Goal: Task Accomplishment & Management: Manage account settings

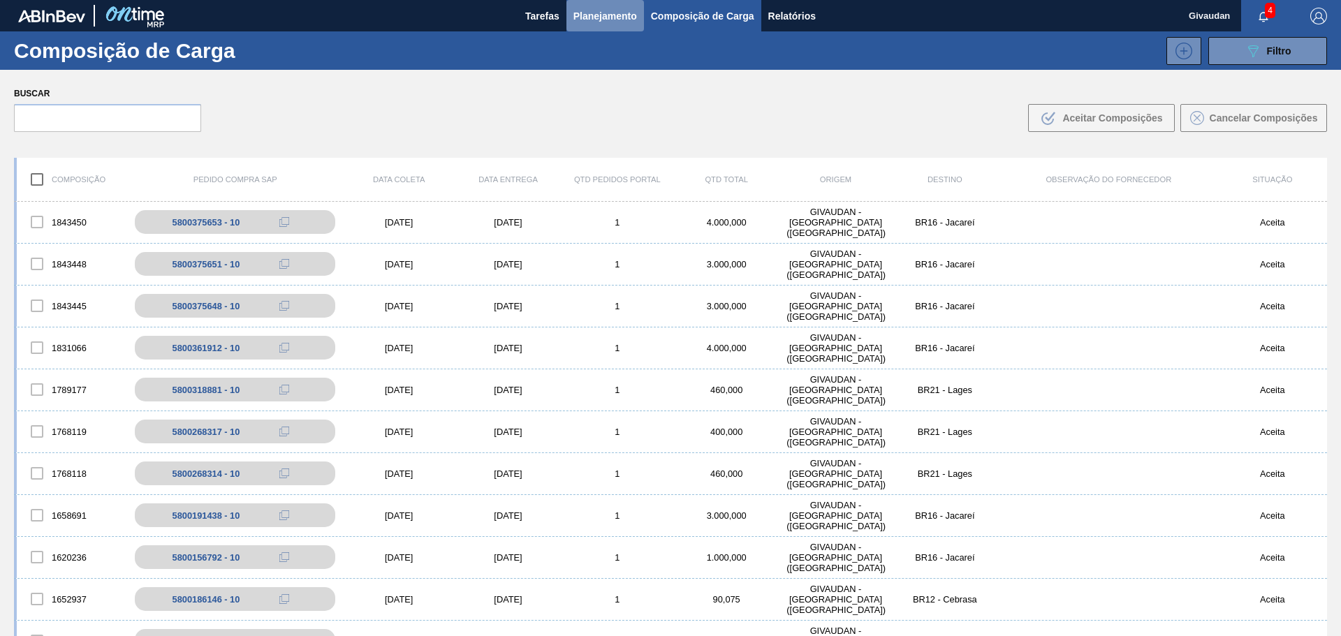
click at [601, 14] on span "Planejamento" at bounding box center [605, 16] width 64 height 17
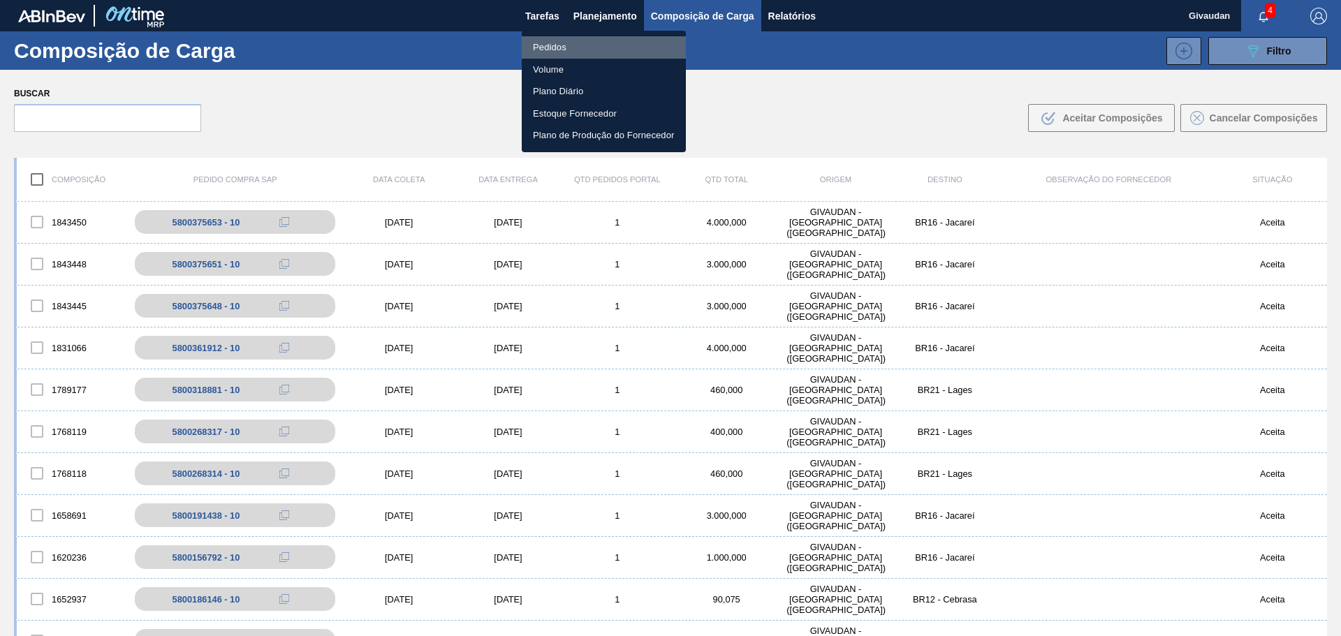
click at [563, 46] on li "Pedidos" at bounding box center [604, 47] width 164 height 22
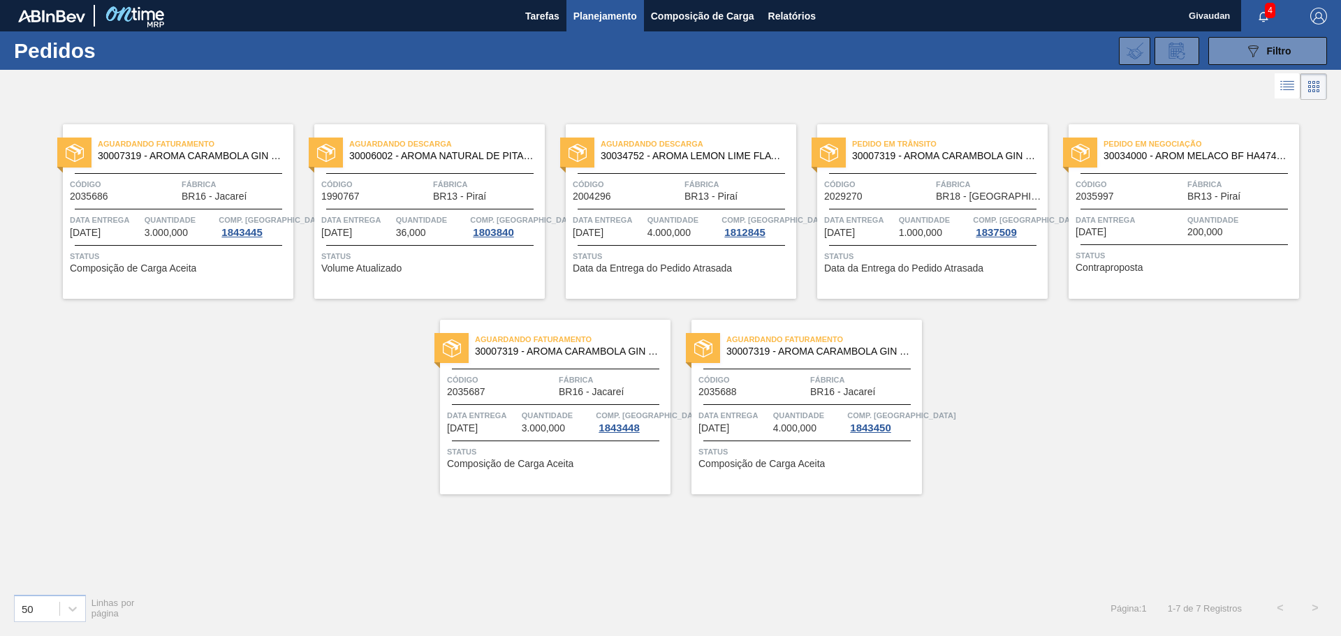
click at [1117, 270] on span "Contraproposta" at bounding box center [1110, 268] width 68 height 10
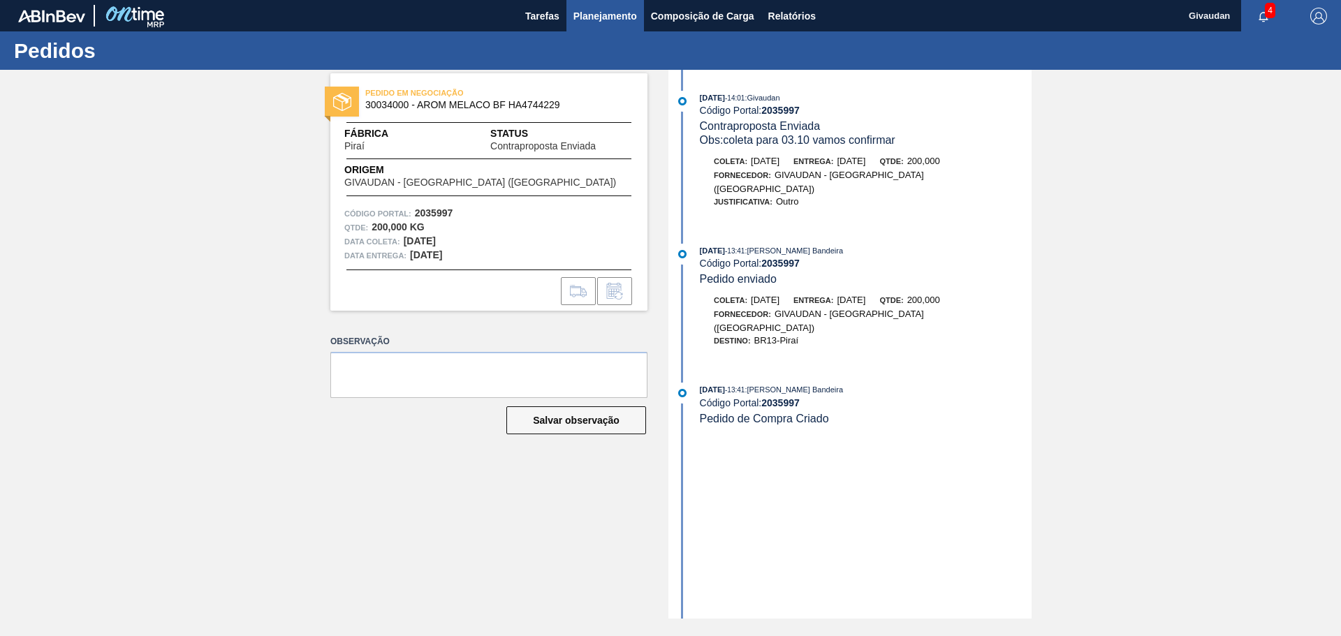
click at [621, 17] on span "Planejamento" at bounding box center [605, 16] width 64 height 17
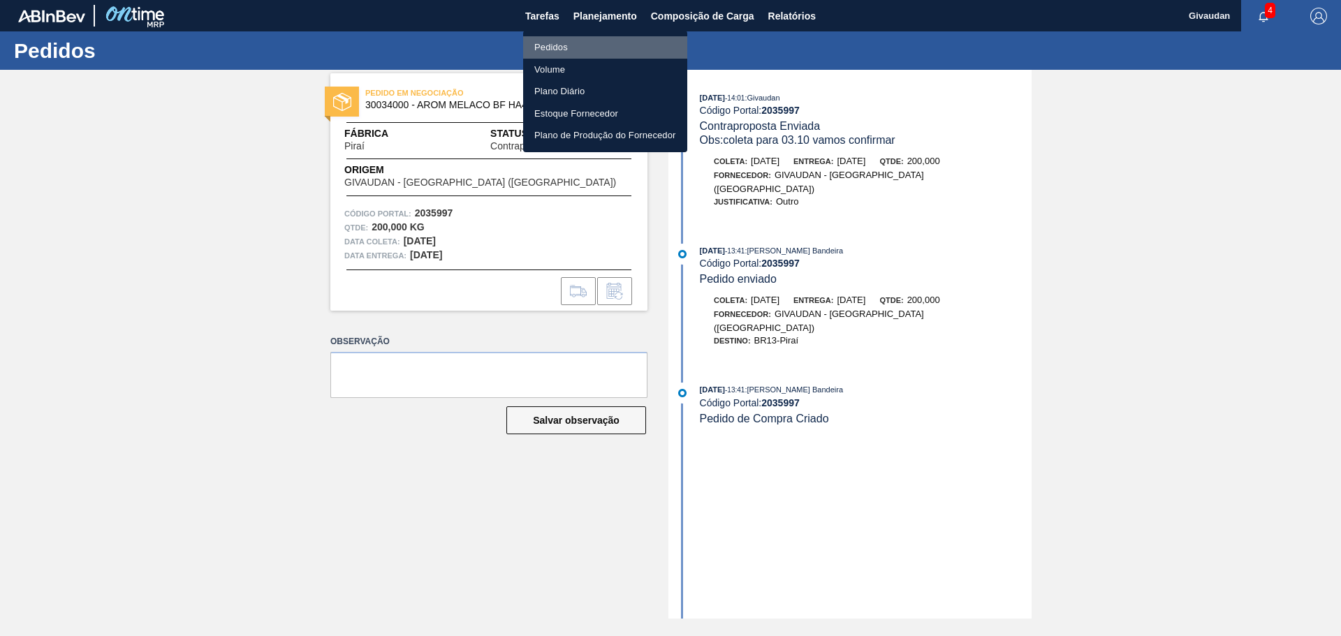
click at [589, 50] on li "Pedidos" at bounding box center [605, 47] width 164 height 22
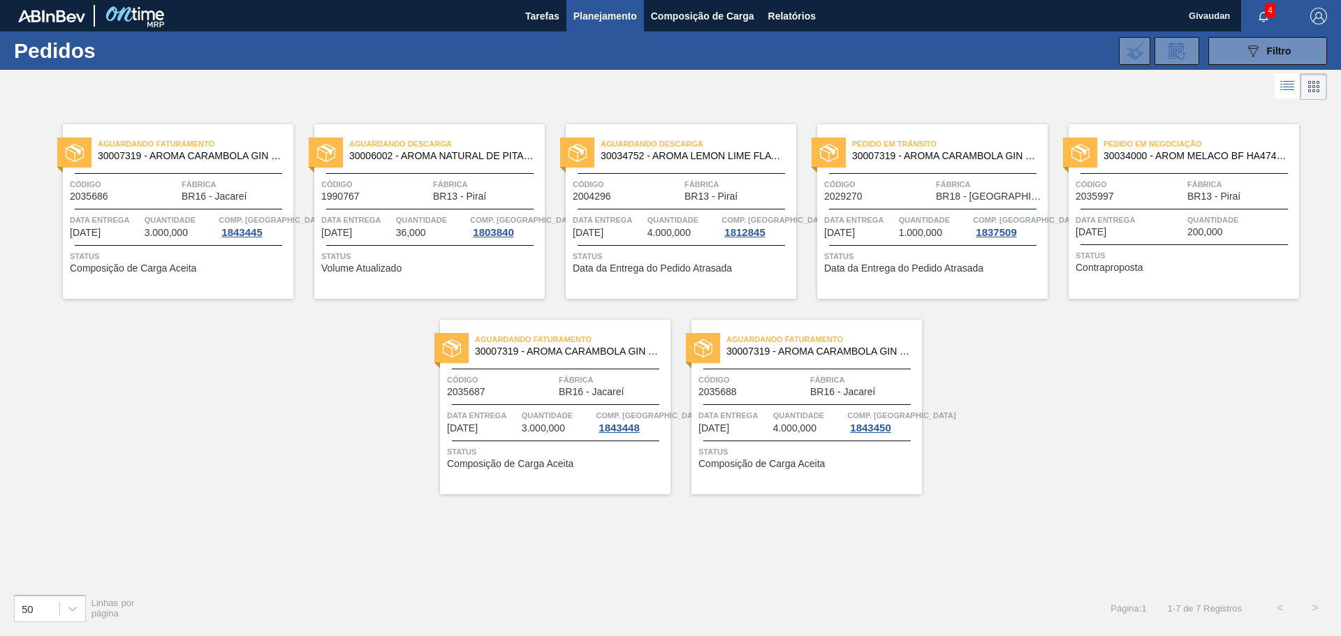
click at [1101, 265] on span "Contraproposta" at bounding box center [1110, 268] width 68 height 10
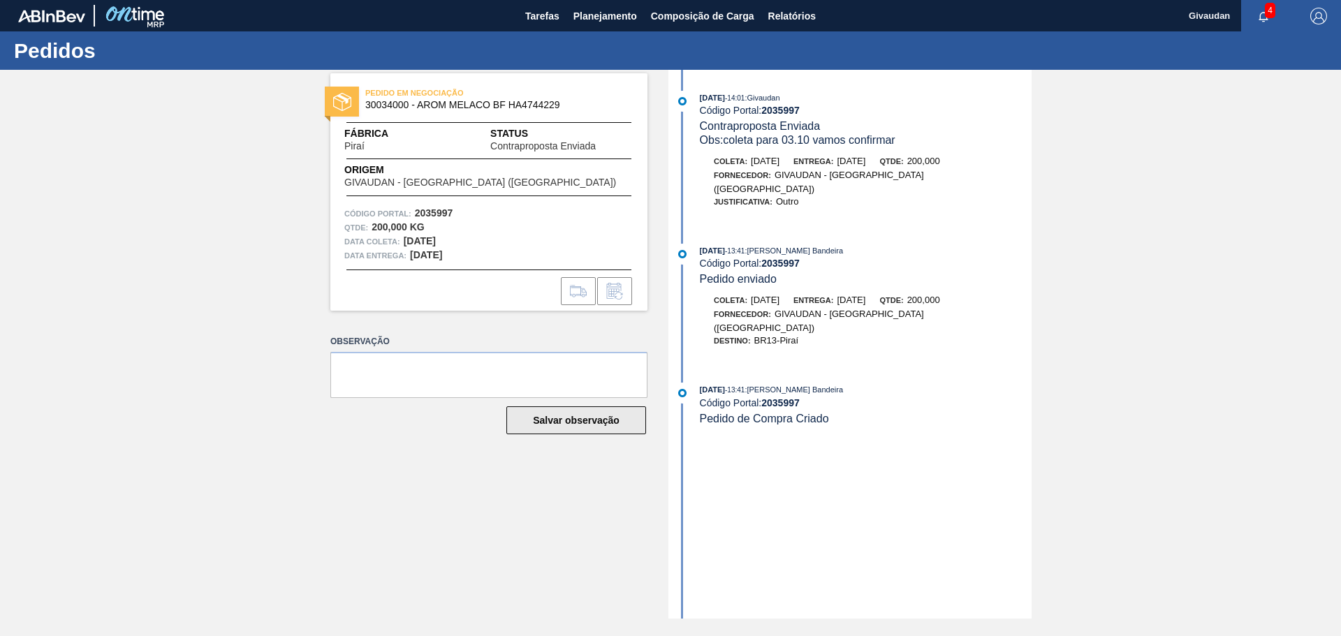
click at [601, 421] on button "Salvar observação" at bounding box center [576, 420] width 140 height 28
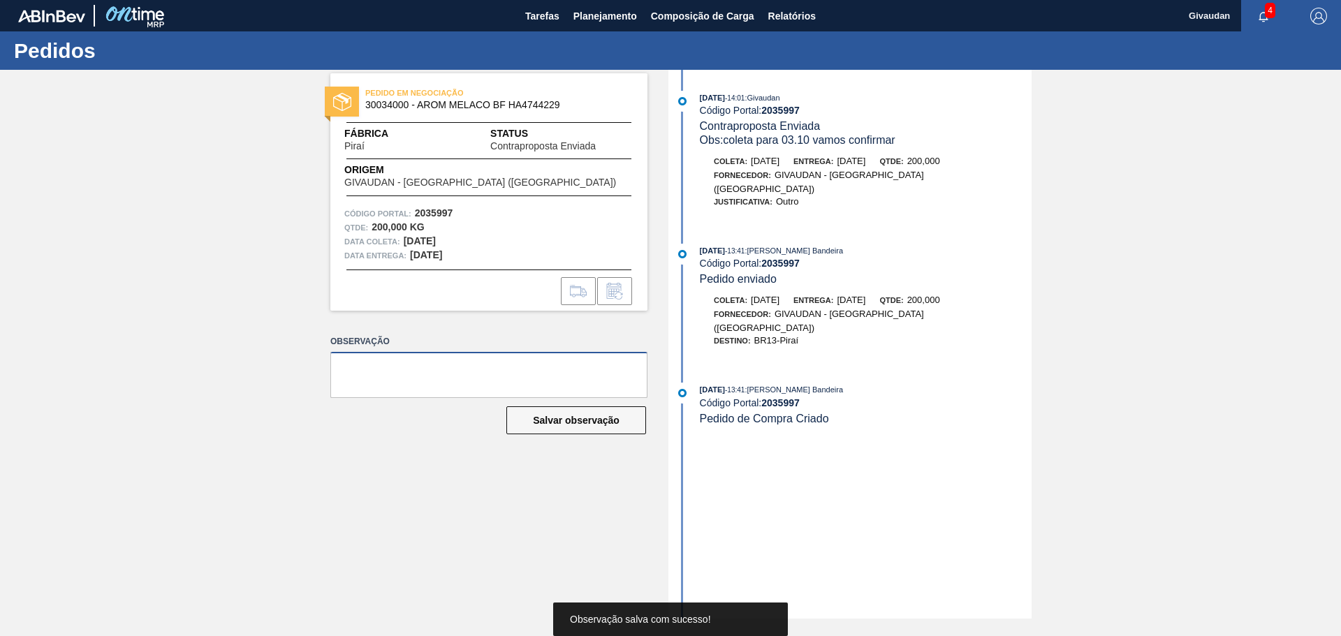
click at [543, 379] on textarea at bounding box center [488, 375] width 317 height 46
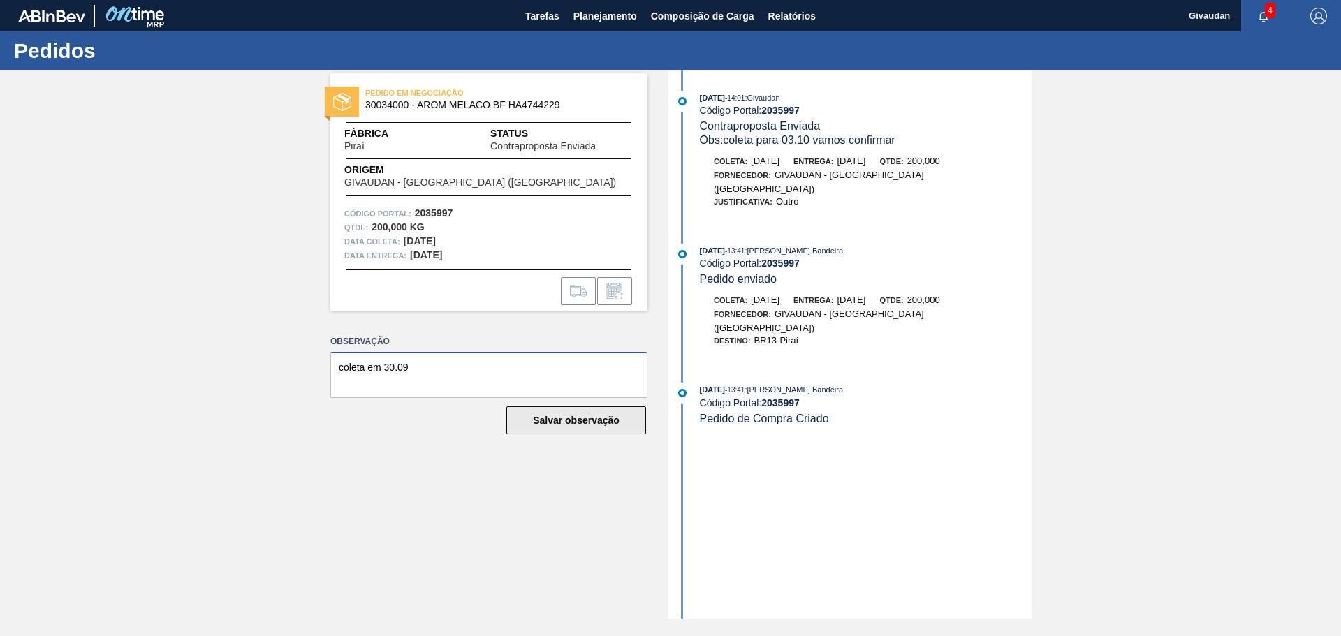
type textarea "coleta em 30.09"
click at [582, 422] on button "Salvar observação" at bounding box center [576, 420] width 140 height 28
click at [613, 15] on span "Planejamento" at bounding box center [605, 16] width 64 height 17
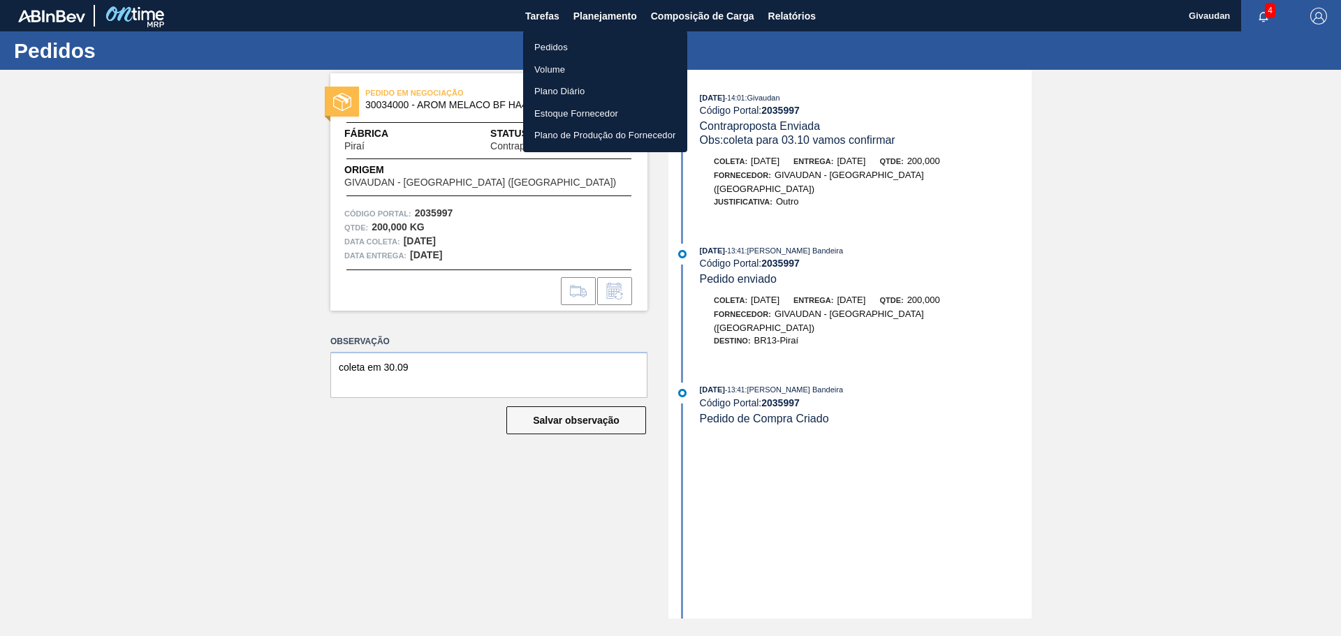
click at [538, 49] on li "Pedidos" at bounding box center [605, 47] width 164 height 22
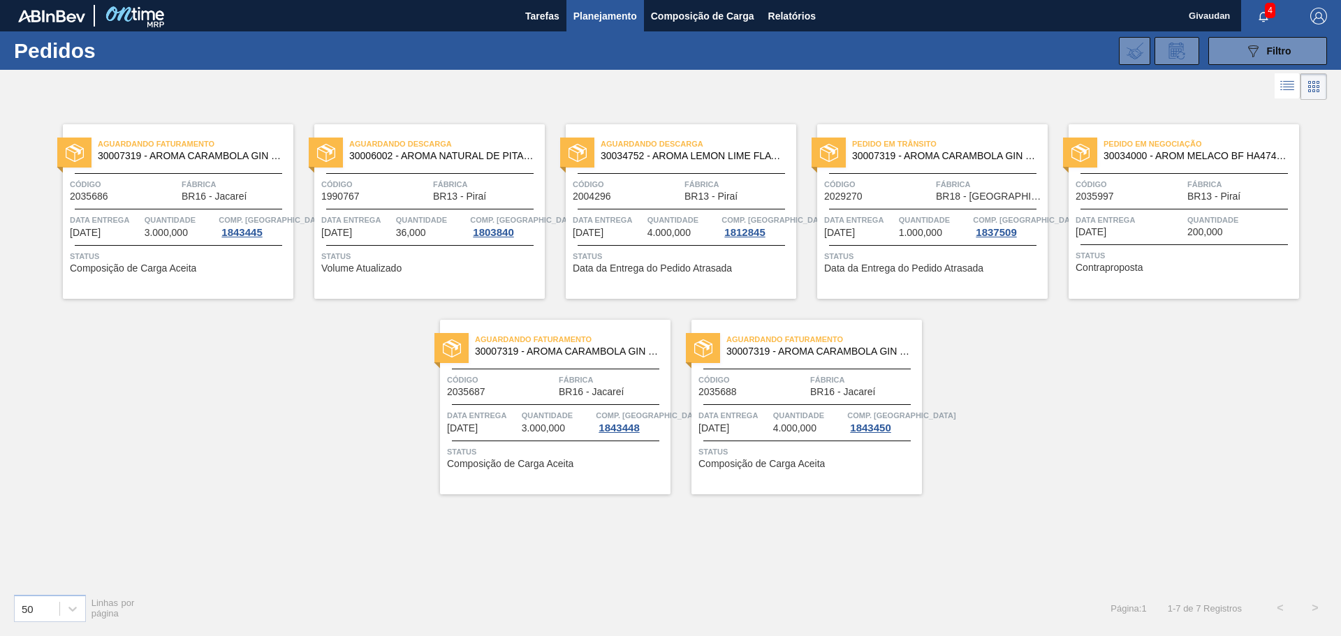
click at [1102, 267] on span "Contraproposta" at bounding box center [1110, 268] width 68 height 10
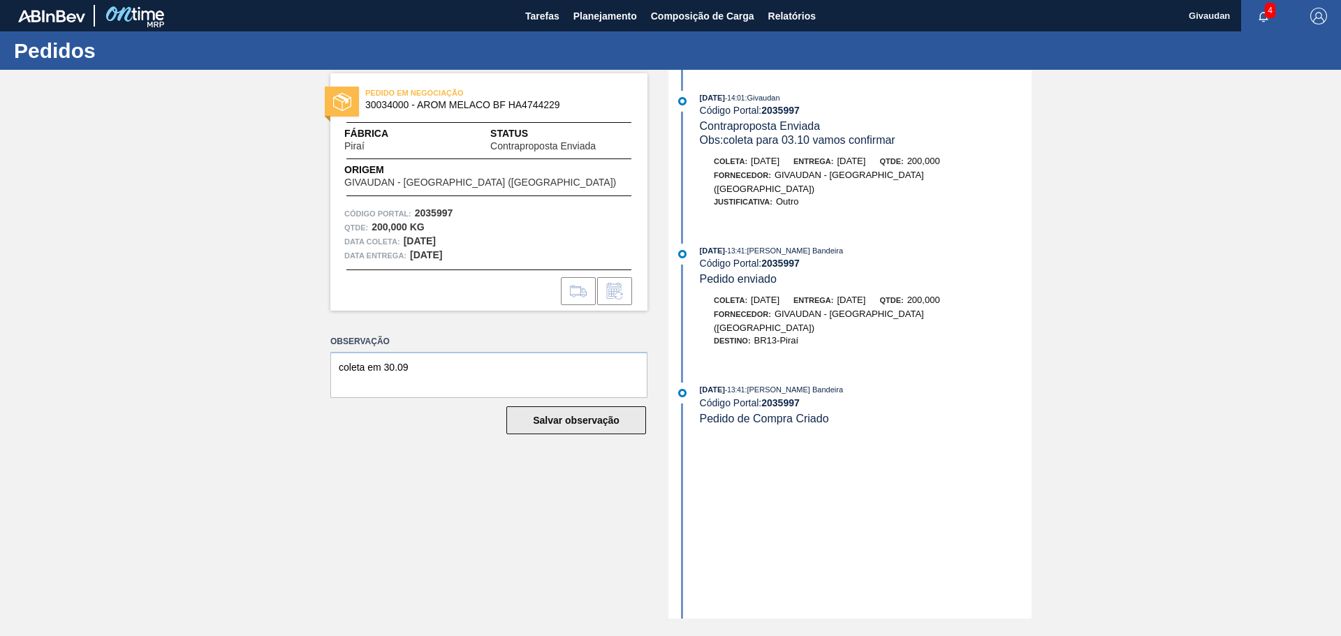
click at [622, 414] on button "Salvar observação" at bounding box center [576, 420] width 140 height 28
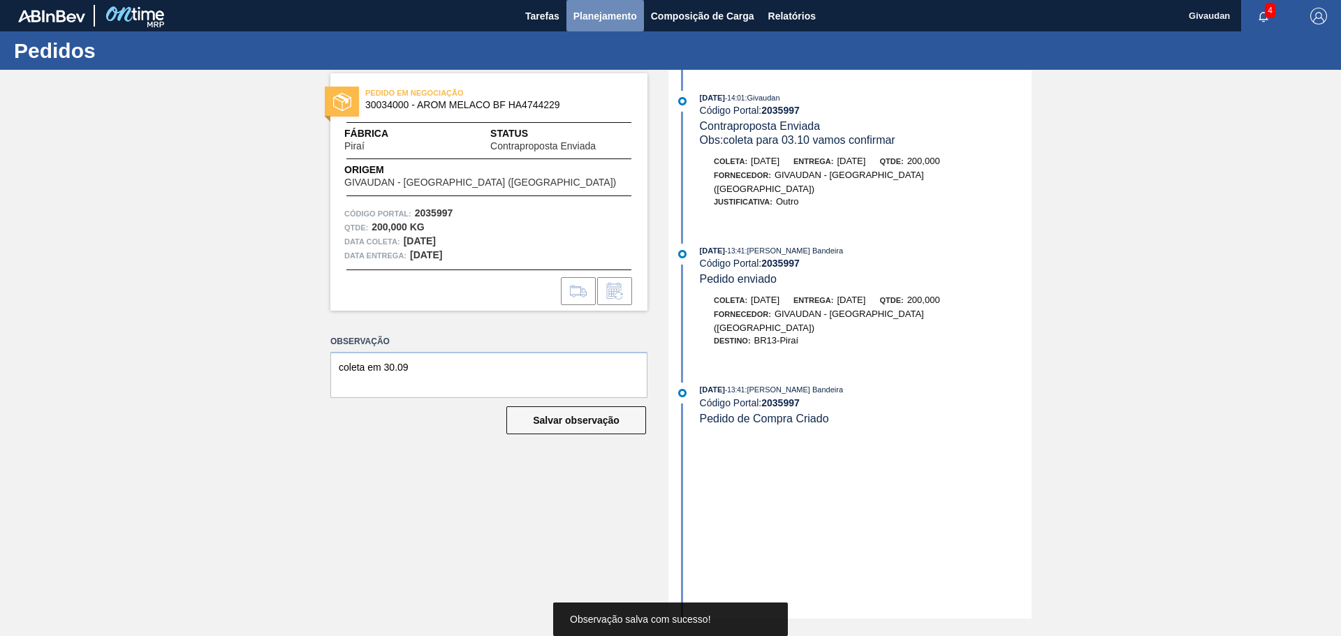
click at [587, 12] on span "Planejamento" at bounding box center [605, 16] width 64 height 17
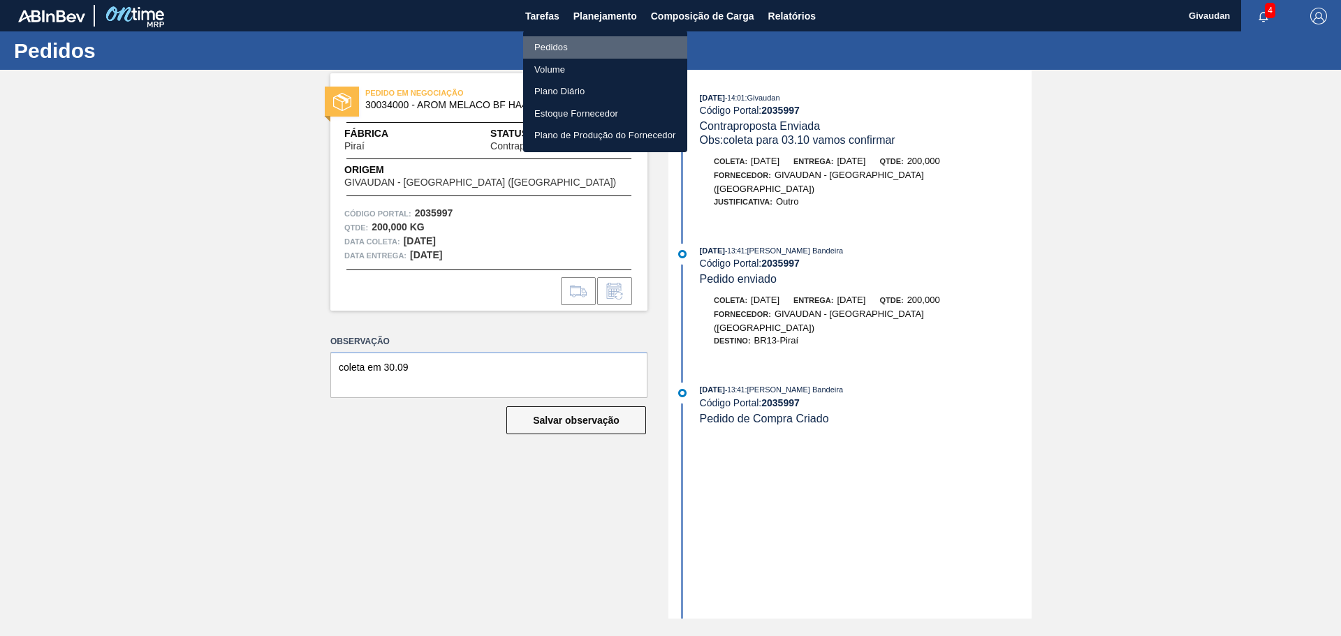
click at [563, 45] on li "Pedidos" at bounding box center [605, 47] width 164 height 22
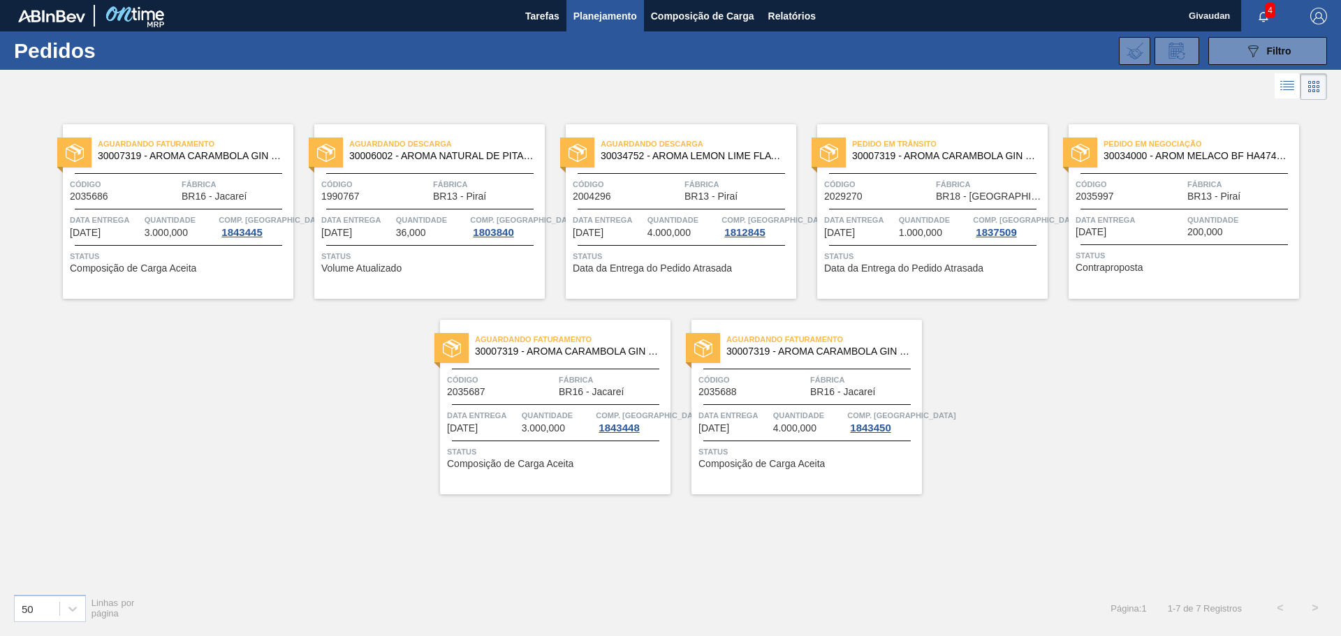
click at [1138, 263] on span "Contraproposta" at bounding box center [1110, 268] width 68 height 10
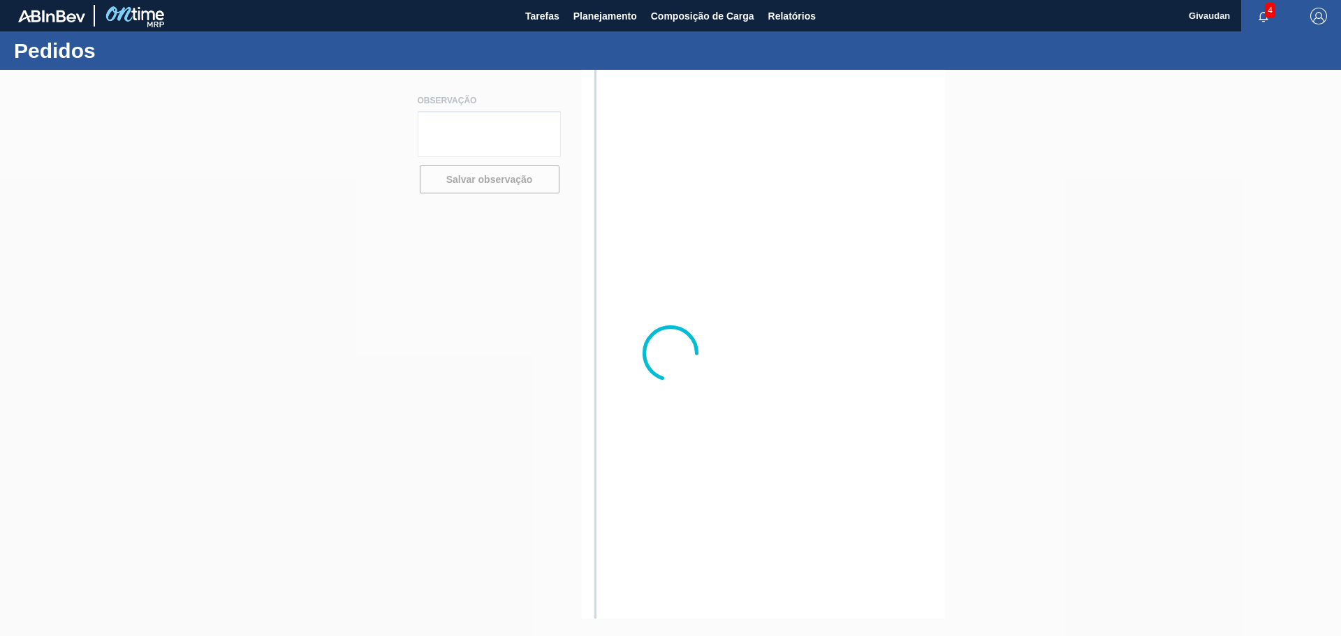
type textarea "coleta em 30.09"
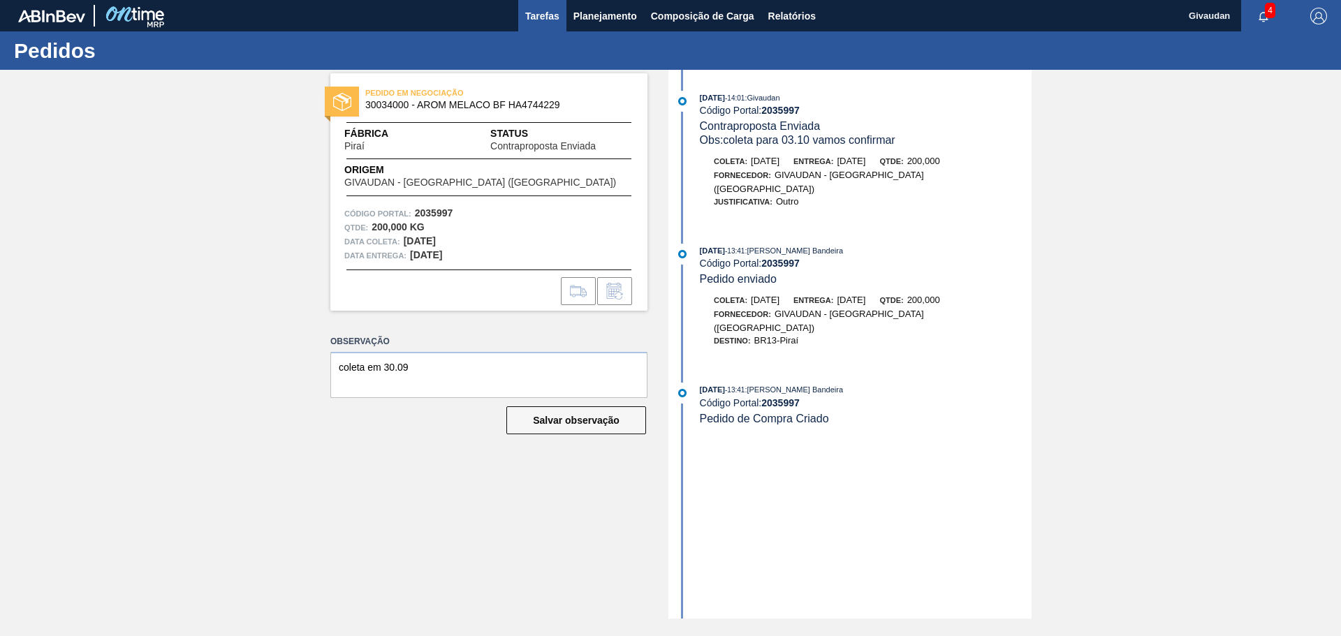
click at [534, 15] on span "Tarefas" at bounding box center [542, 16] width 34 height 17
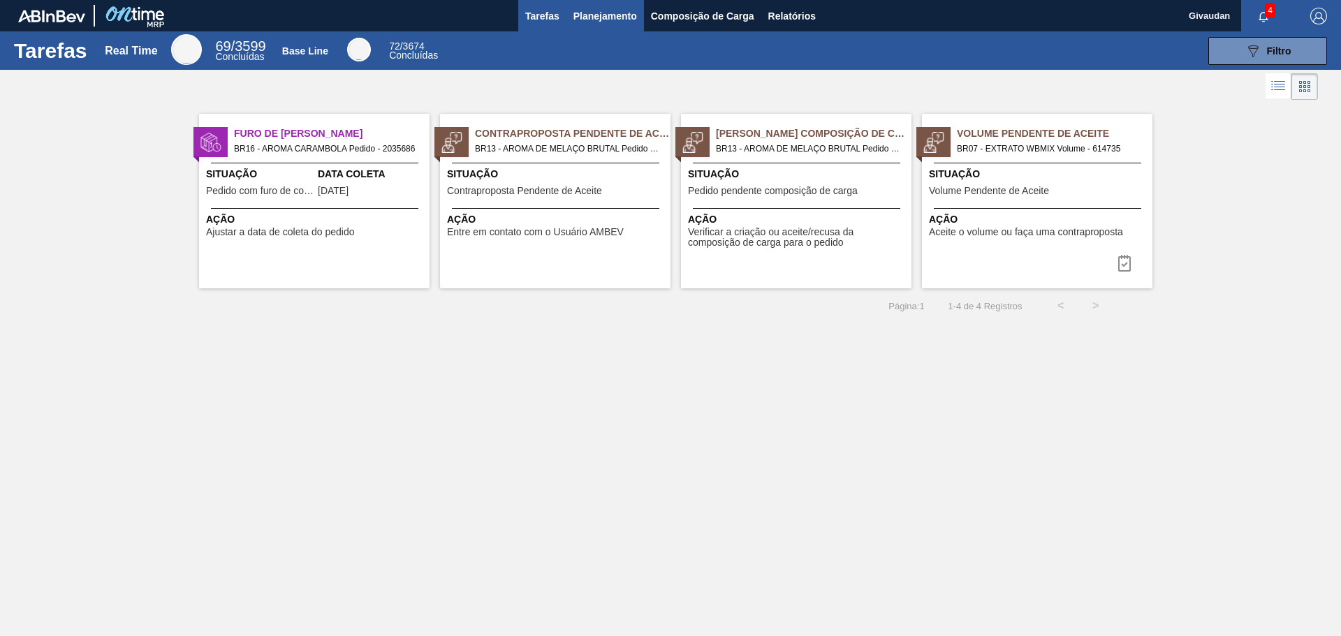
click at [587, 21] on span "Planejamento" at bounding box center [605, 16] width 64 height 17
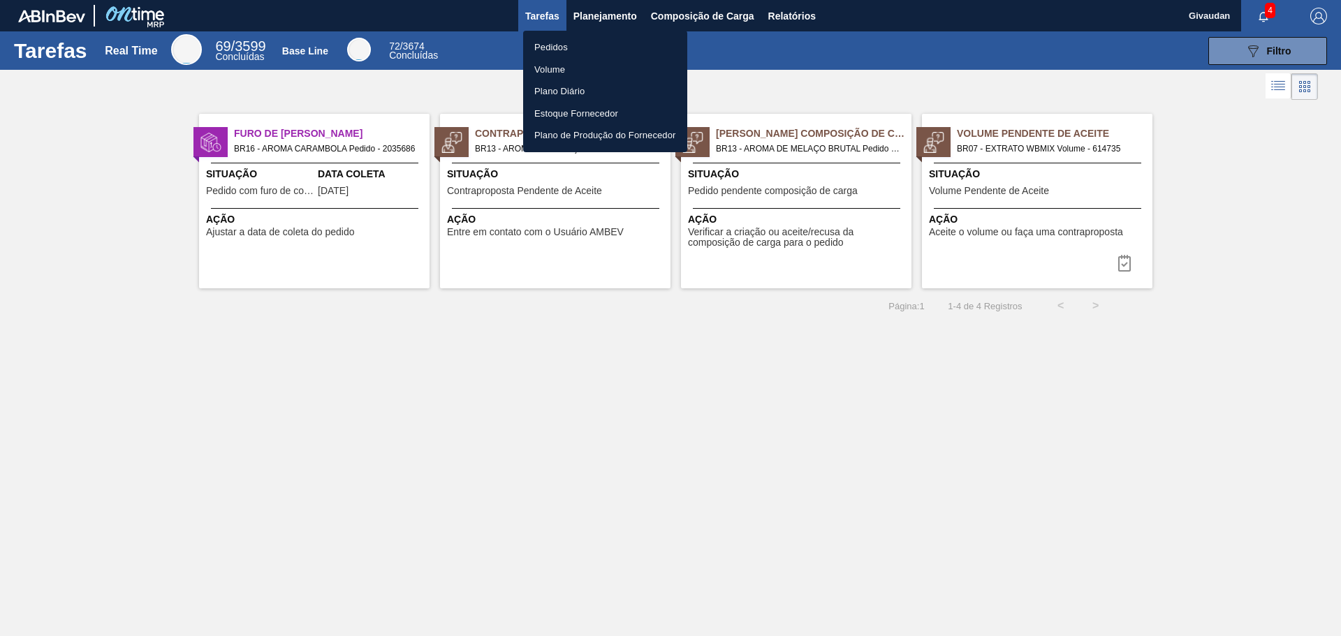
click at [558, 44] on li "Pedidos" at bounding box center [605, 47] width 164 height 22
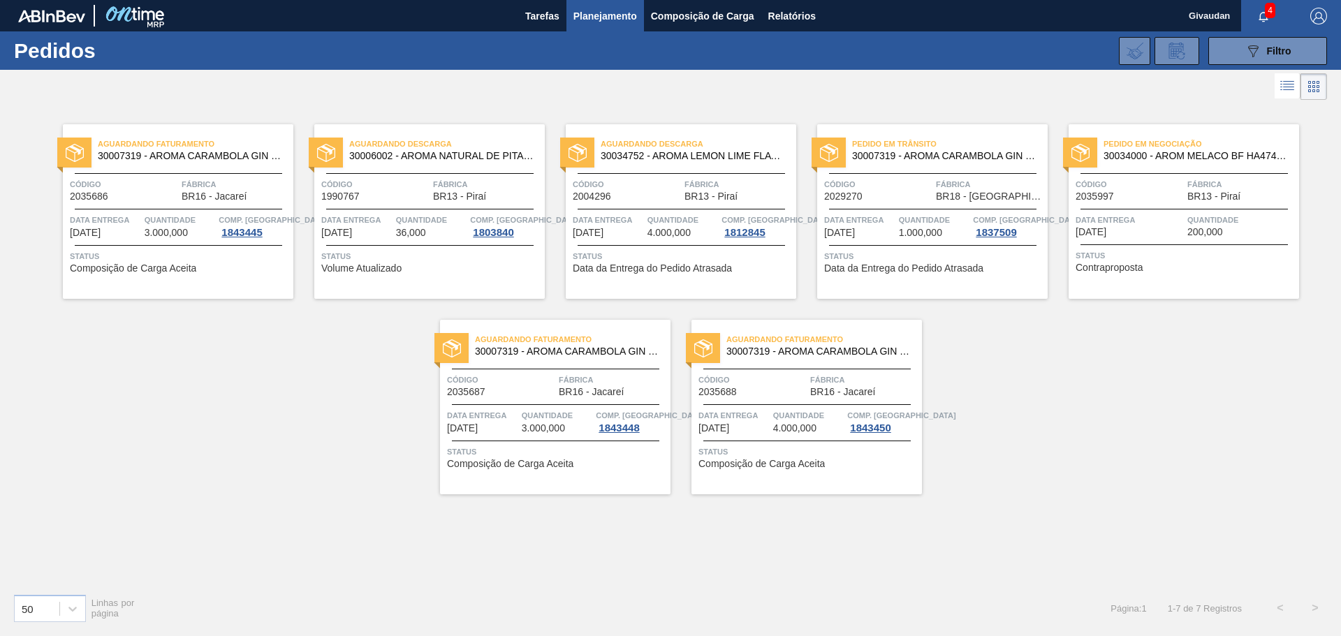
click at [1107, 272] on span "Contraproposta" at bounding box center [1110, 268] width 68 height 10
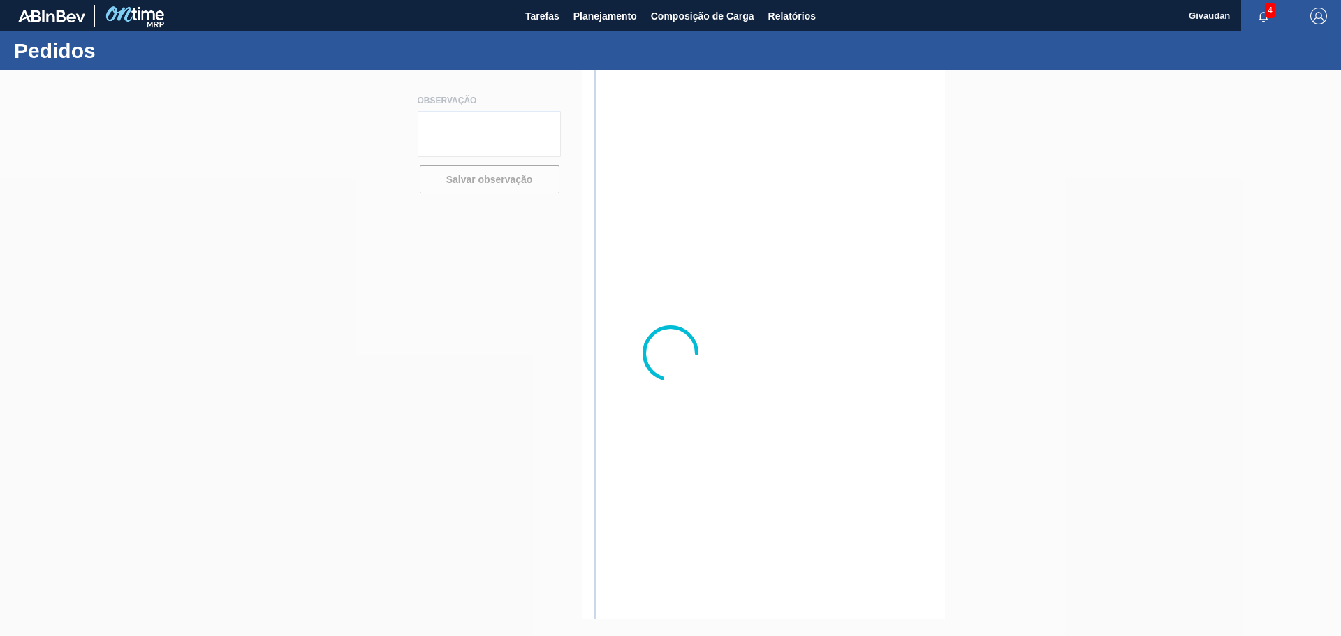
type textarea "coleta em 30.09"
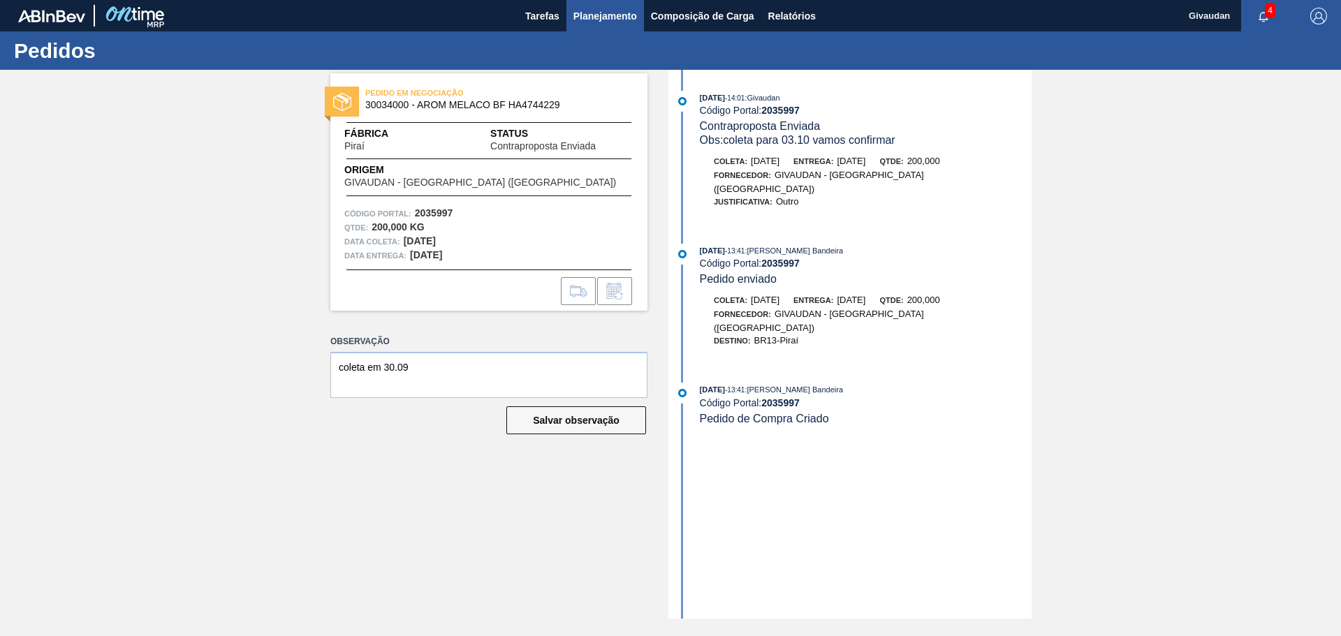
drag, startPoint x: 1107, startPoint y: 272, endPoint x: 583, endPoint y: 21, distance: 580.7
click at [583, 21] on span "Planejamento" at bounding box center [605, 16] width 64 height 17
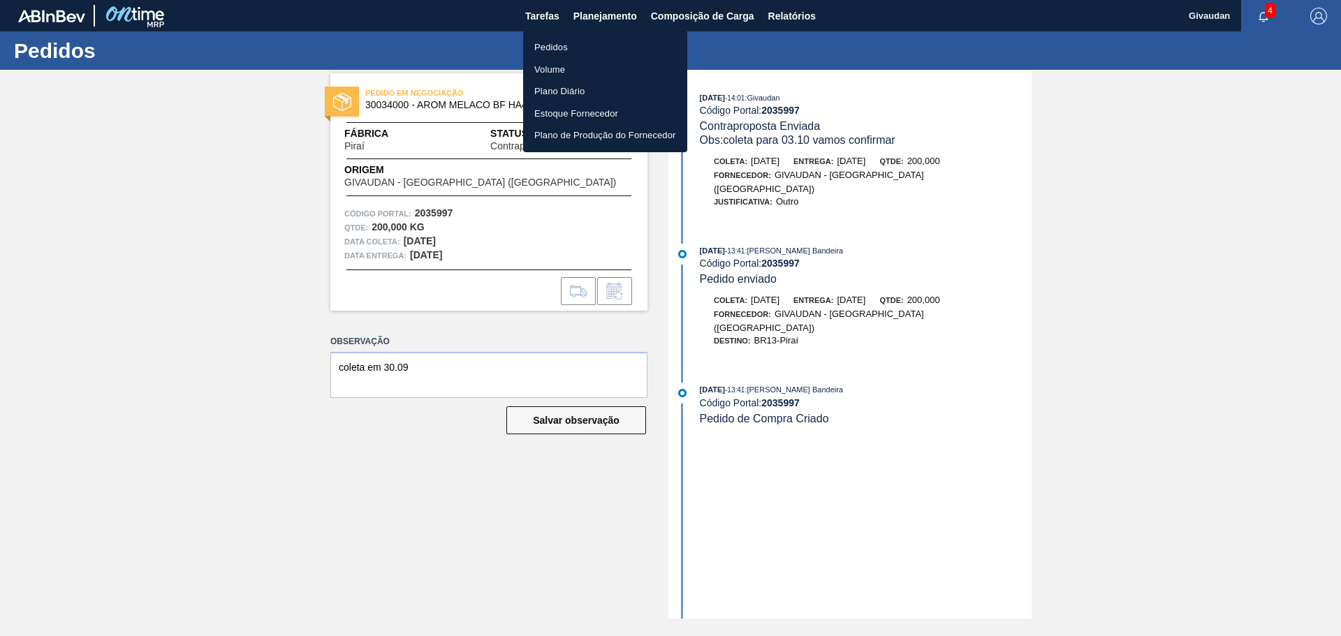
click at [561, 41] on li "Pedidos" at bounding box center [605, 47] width 164 height 22
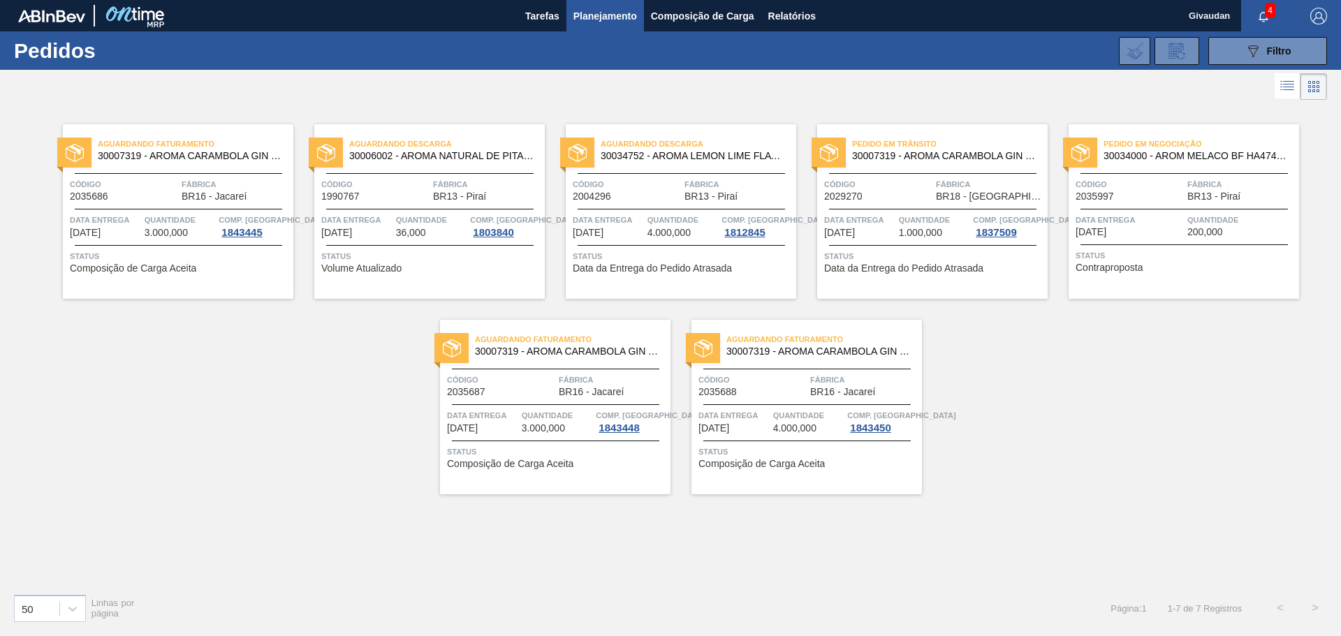
click at [1136, 262] on div "Status Contraproposta" at bounding box center [1186, 260] width 220 height 22
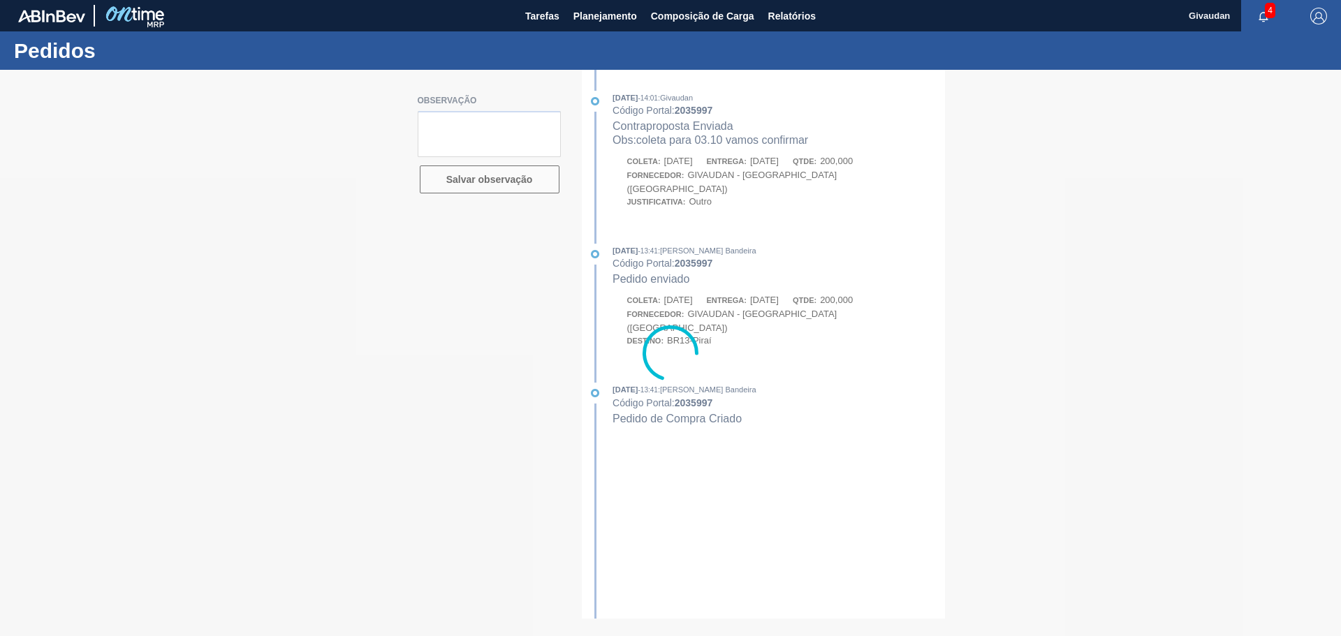
type textarea "coleta em 30.09"
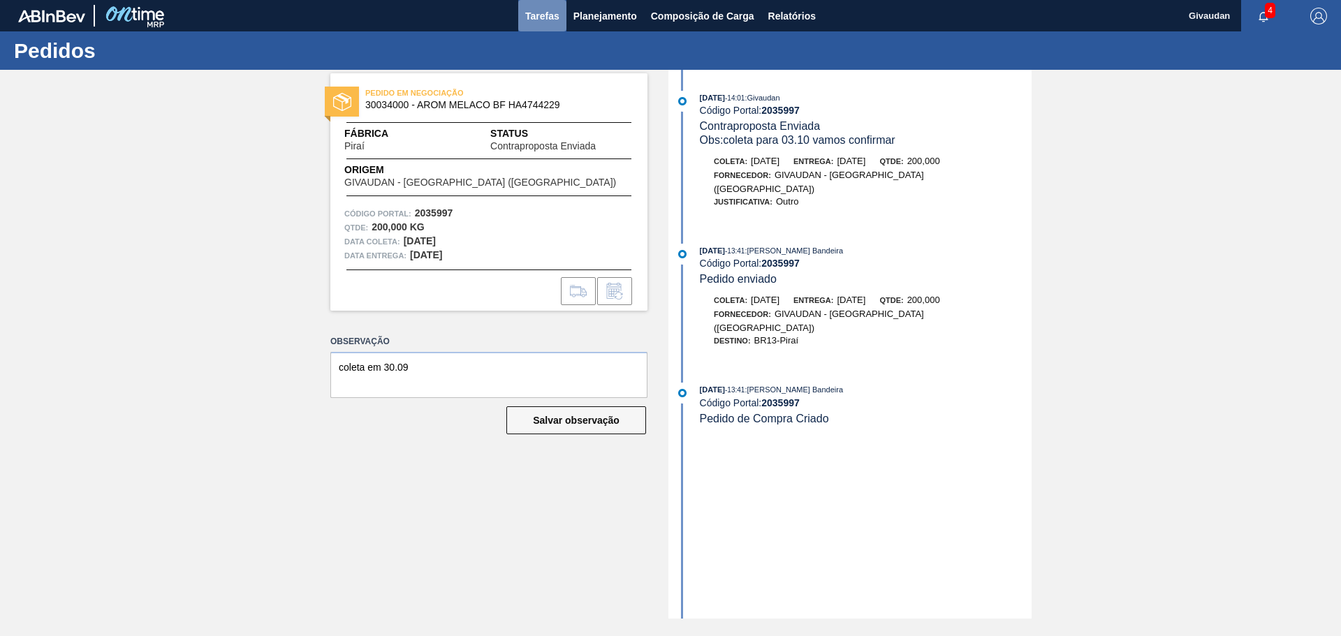
click at [541, 11] on span "Tarefas" at bounding box center [542, 16] width 34 height 17
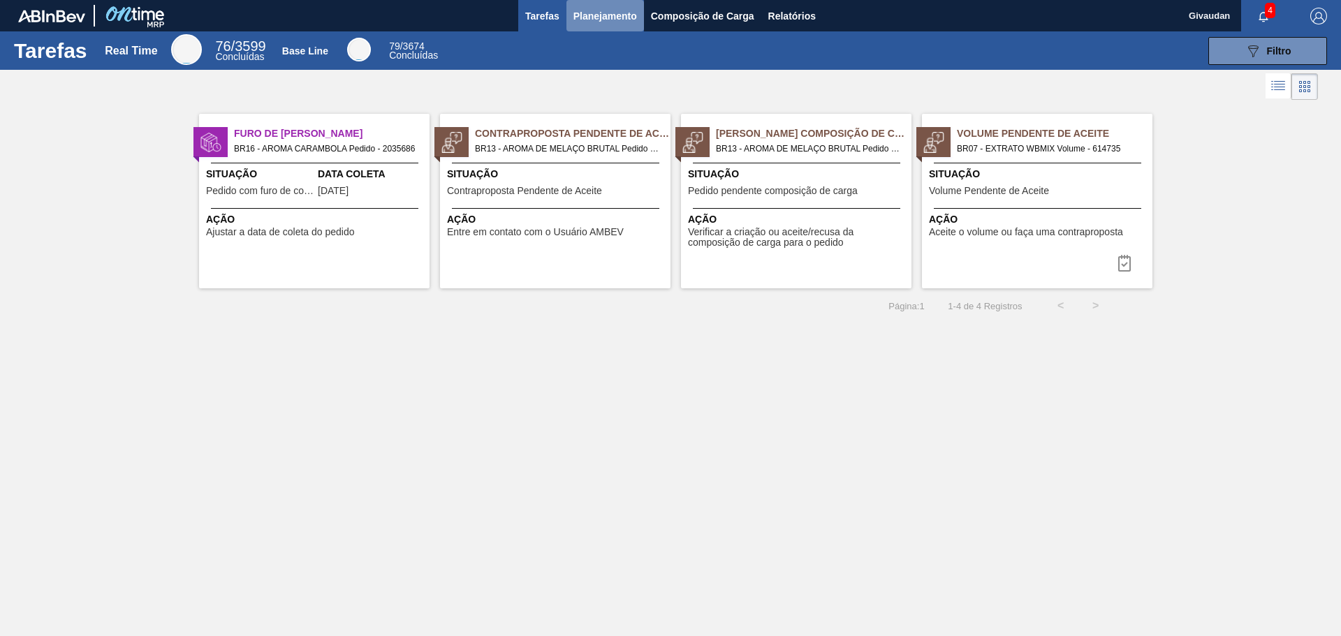
click at [577, 16] on span "Planejamento" at bounding box center [605, 16] width 64 height 17
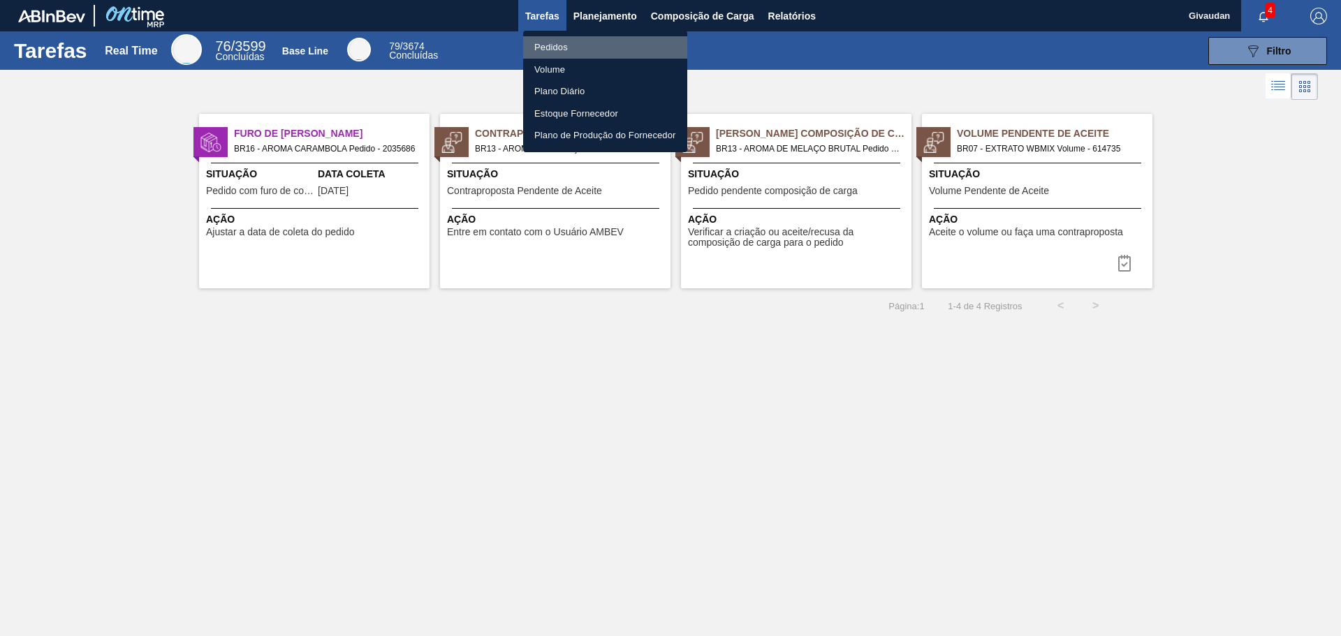
click at [547, 46] on li "Pedidos" at bounding box center [605, 47] width 164 height 22
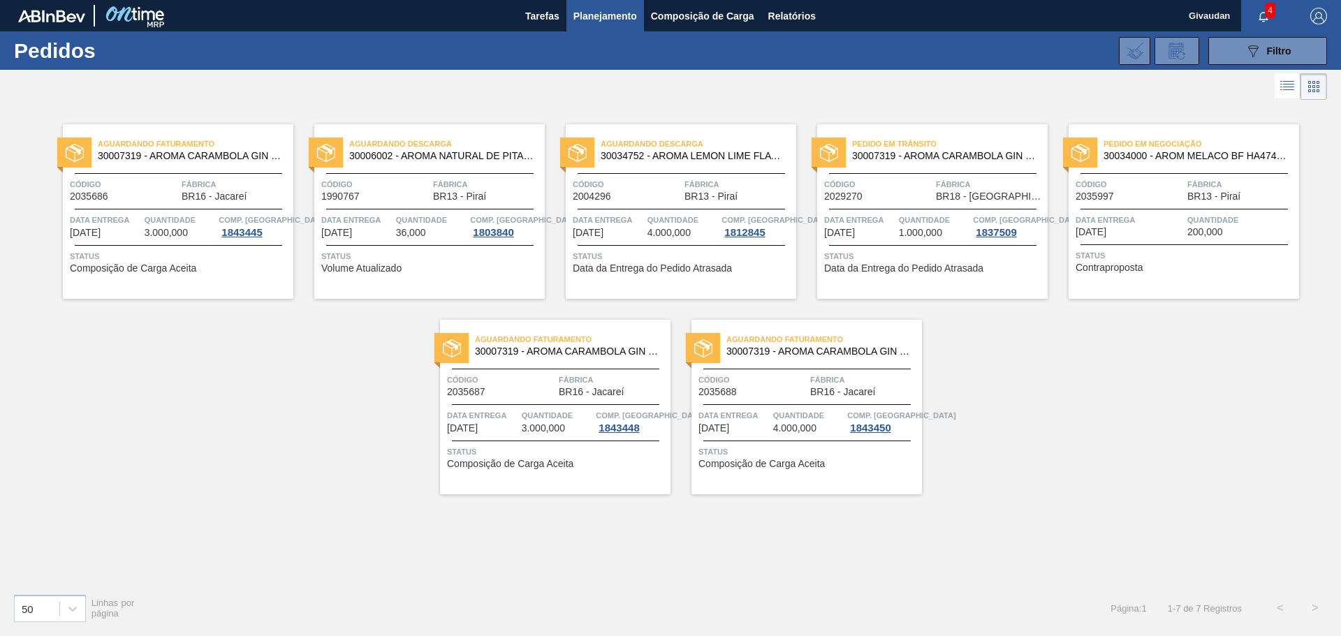
click at [1129, 267] on span "Contraproposta" at bounding box center [1110, 268] width 68 height 10
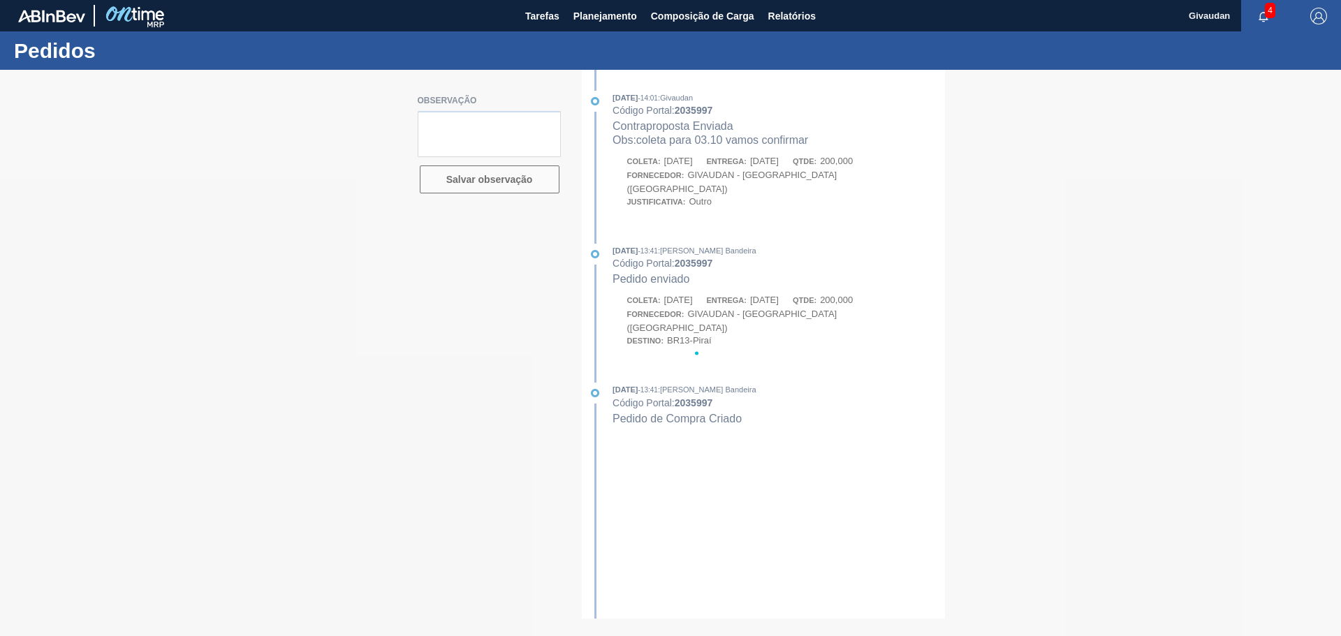
type textarea "coleta em 30.09"
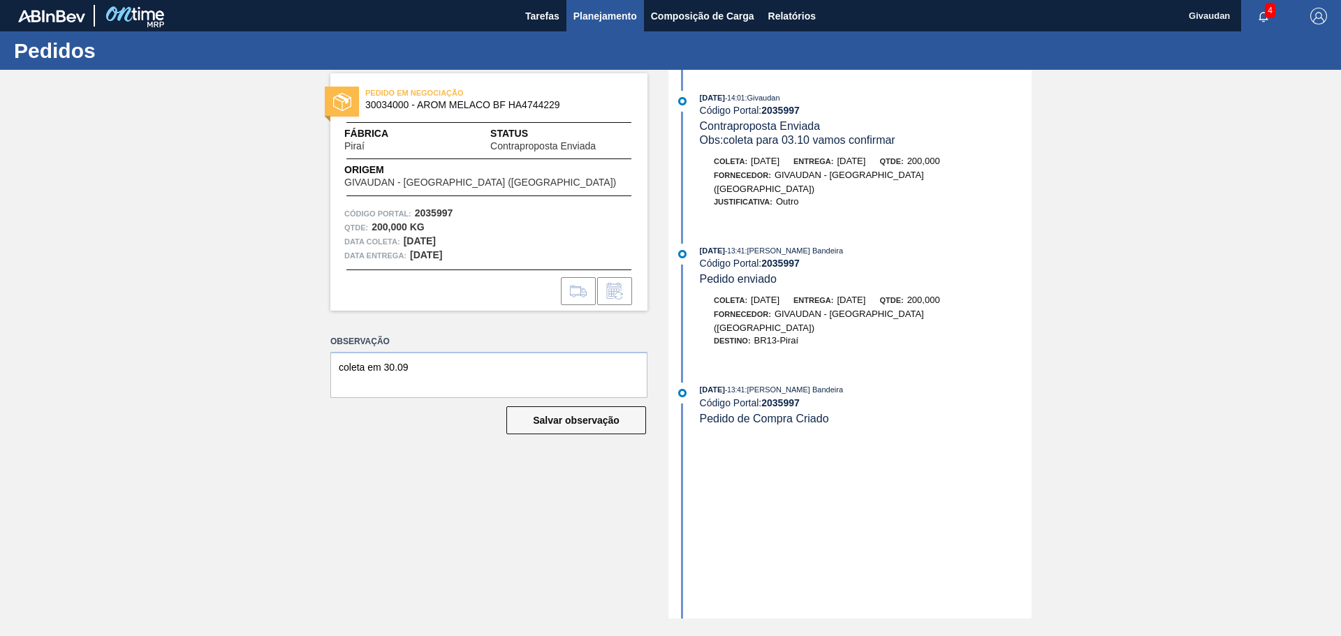
click at [577, 16] on span "Planejamento" at bounding box center [605, 16] width 64 height 17
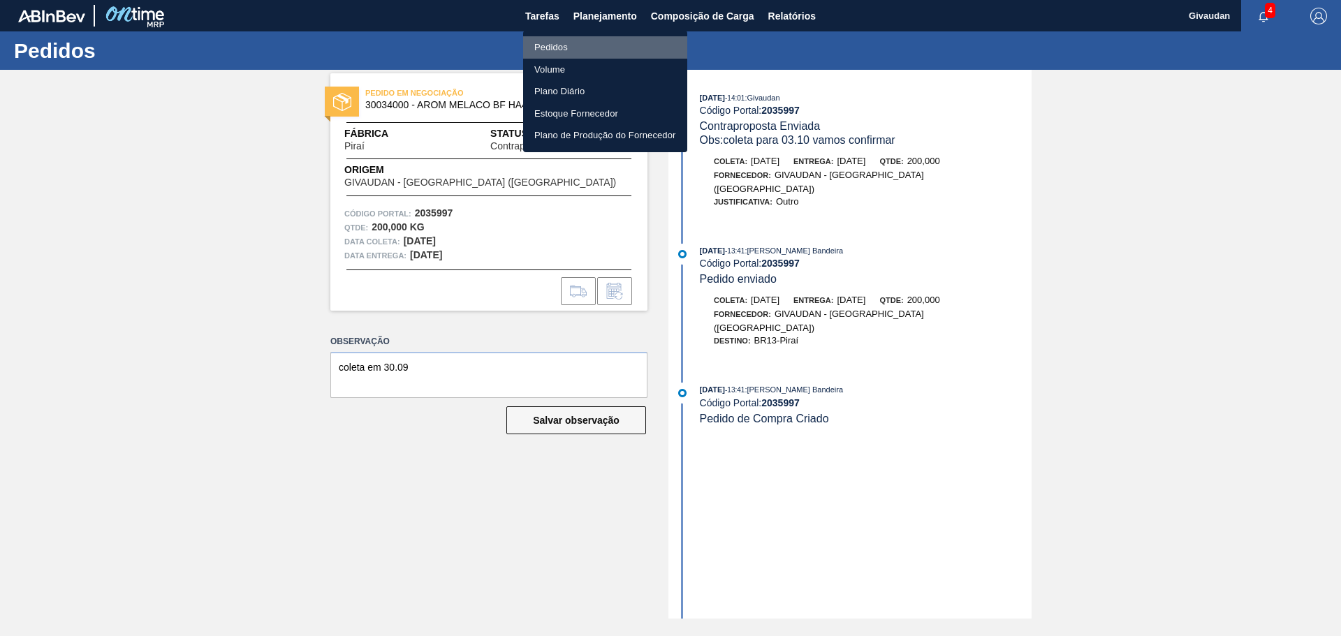
click at [557, 43] on li "Pedidos" at bounding box center [605, 47] width 164 height 22
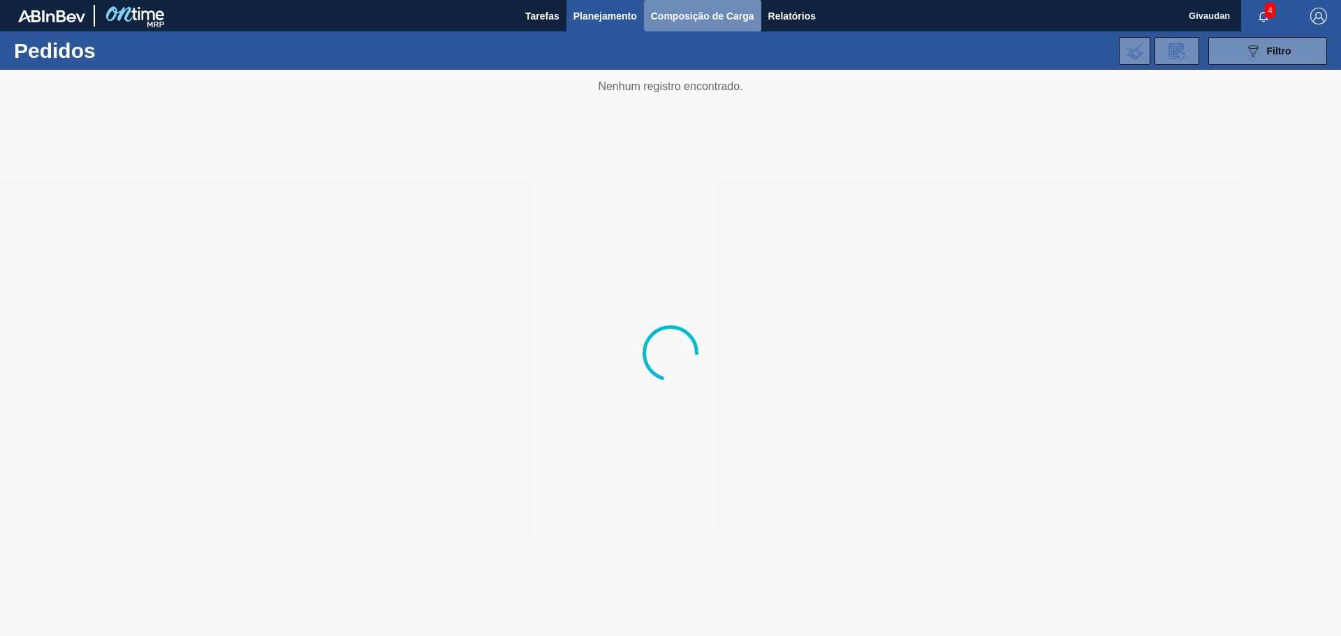
click at [719, 21] on span "Composição de Carga" at bounding box center [702, 16] width 103 height 17
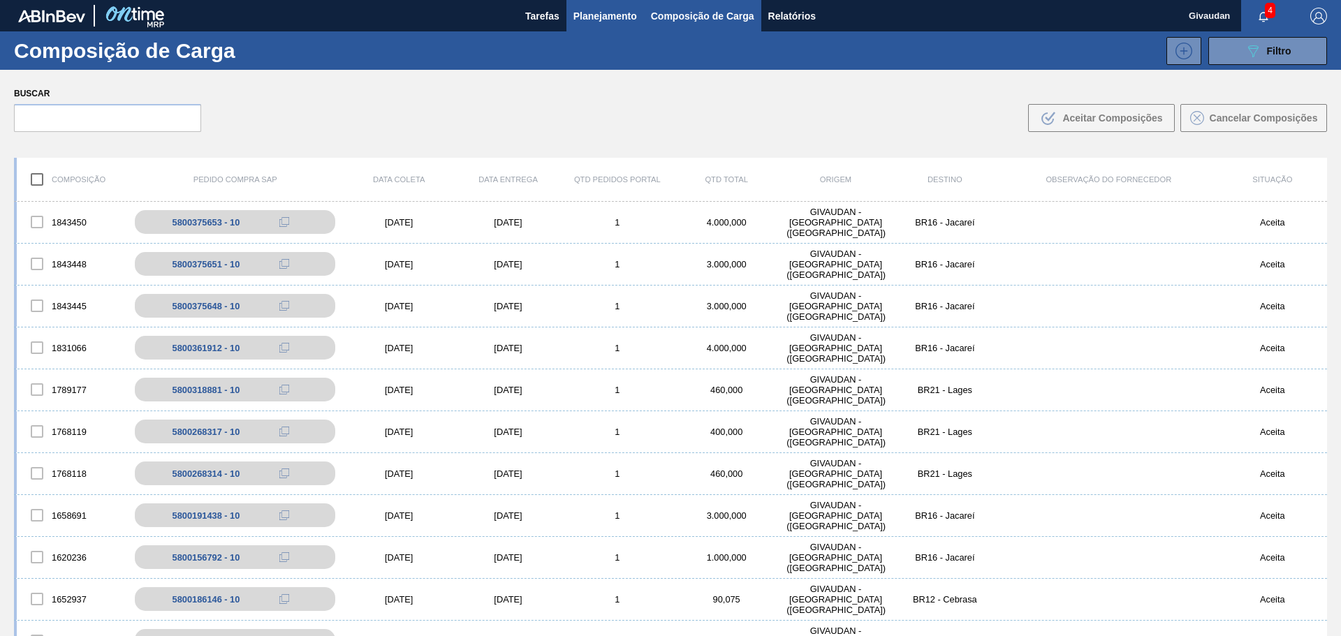
click at [599, 26] on button "Planejamento" at bounding box center [605, 15] width 78 height 31
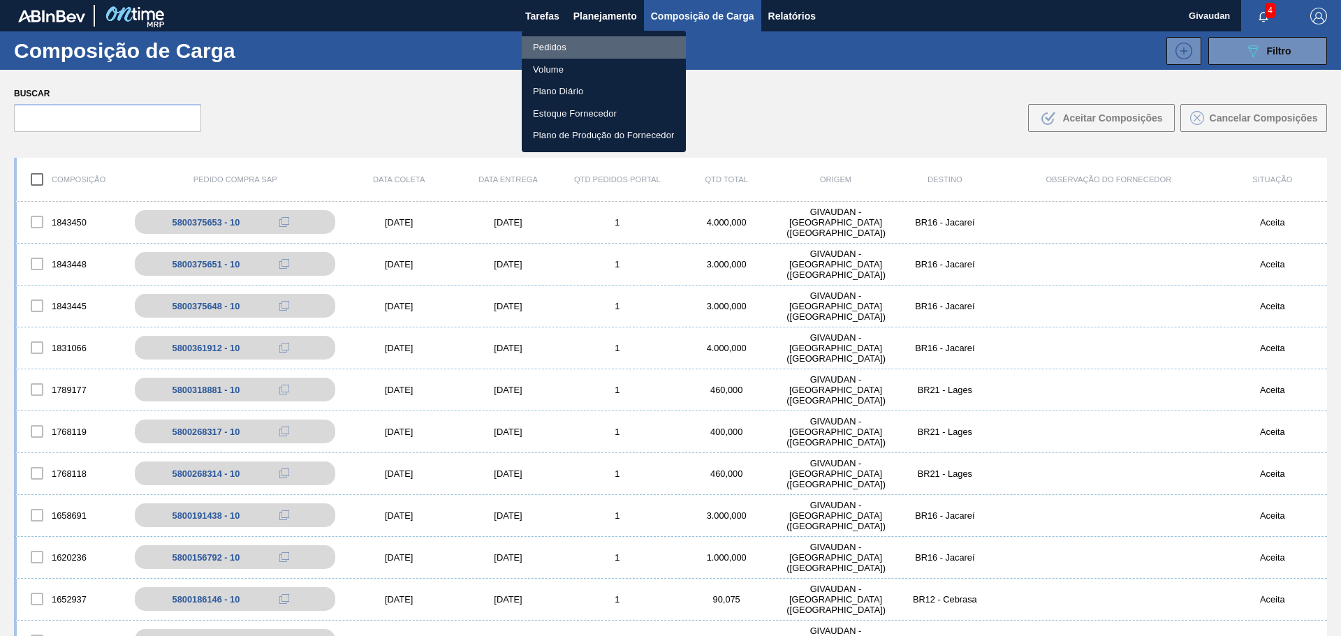
click at [581, 45] on li "Pedidos" at bounding box center [604, 47] width 164 height 22
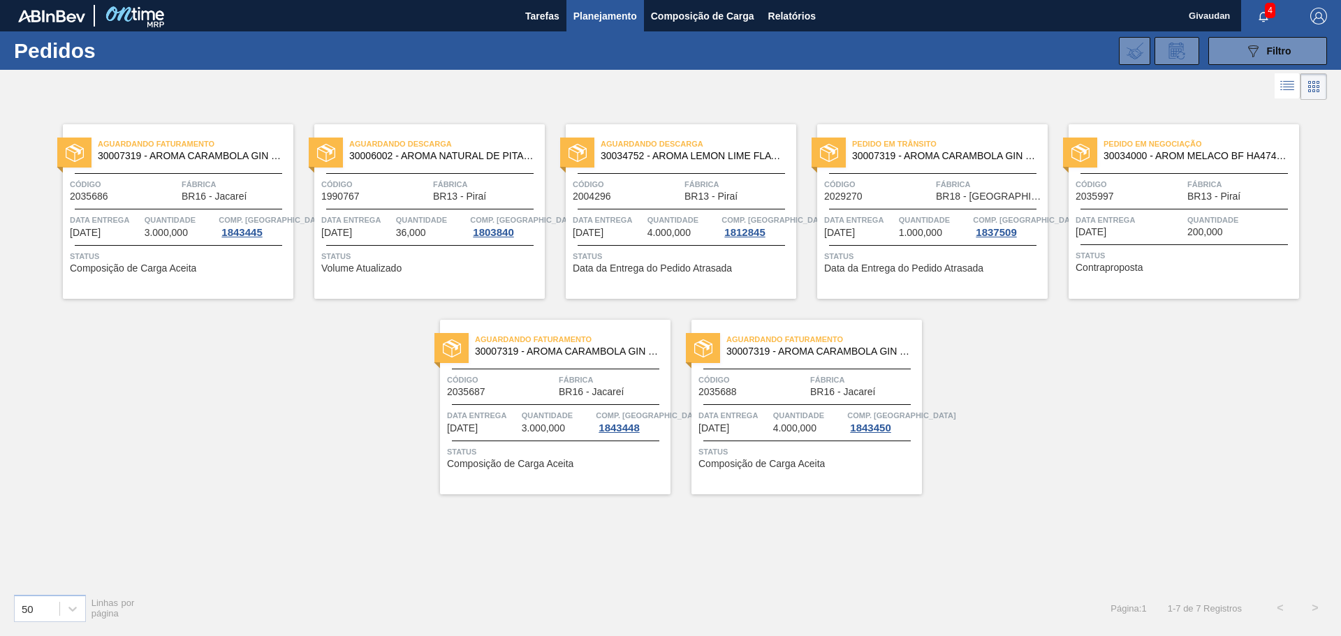
click at [1108, 200] on span "2035997" at bounding box center [1095, 196] width 38 height 10
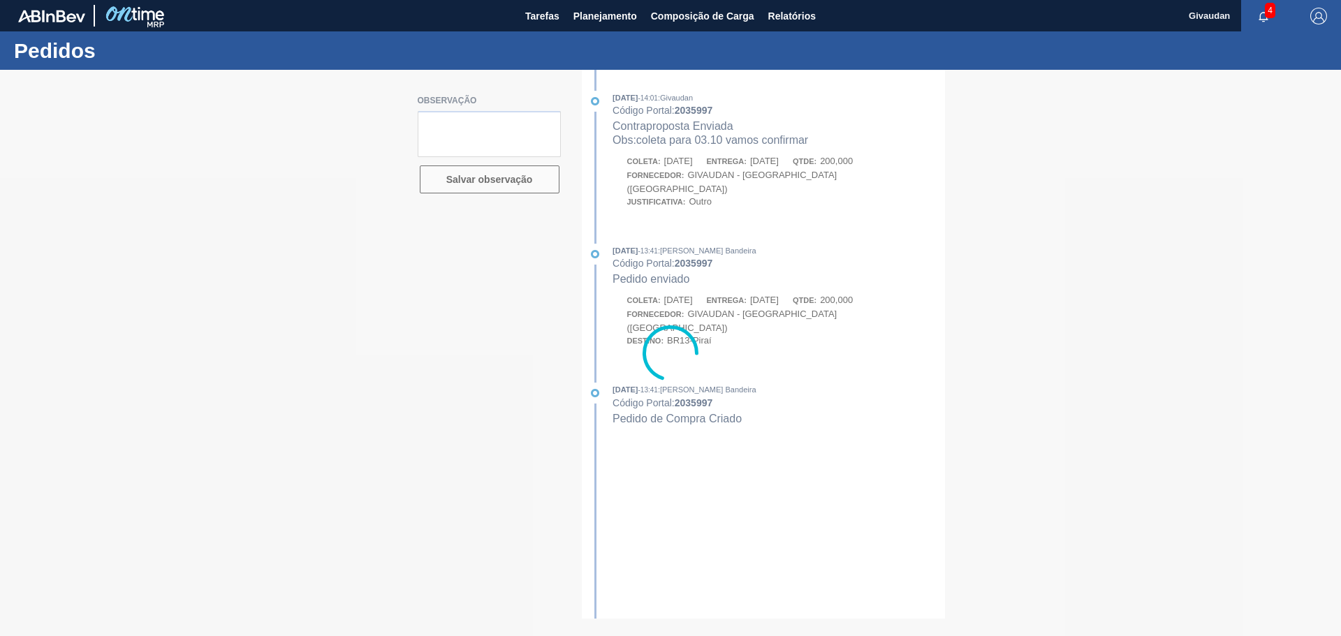
type textarea "coleta em 30.09"
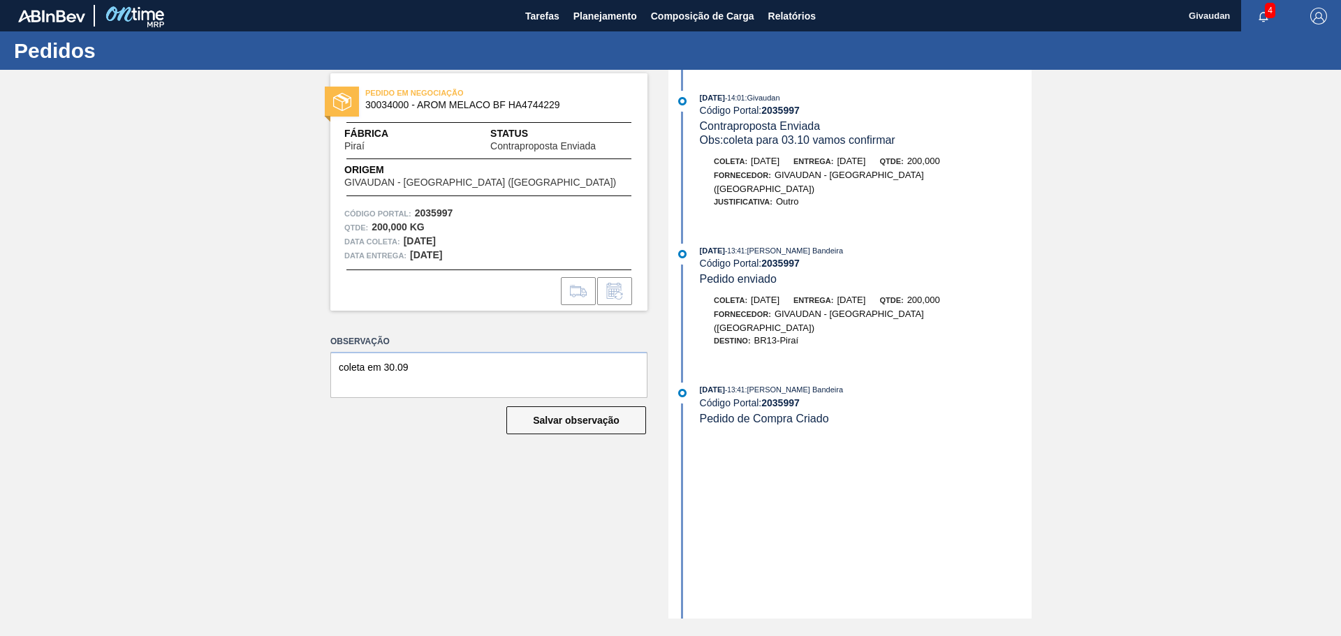
click at [758, 108] on div "Código Portal: 2035997" at bounding box center [866, 110] width 332 height 11
click at [625, 18] on span "Planejamento" at bounding box center [605, 16] width 64 height 17
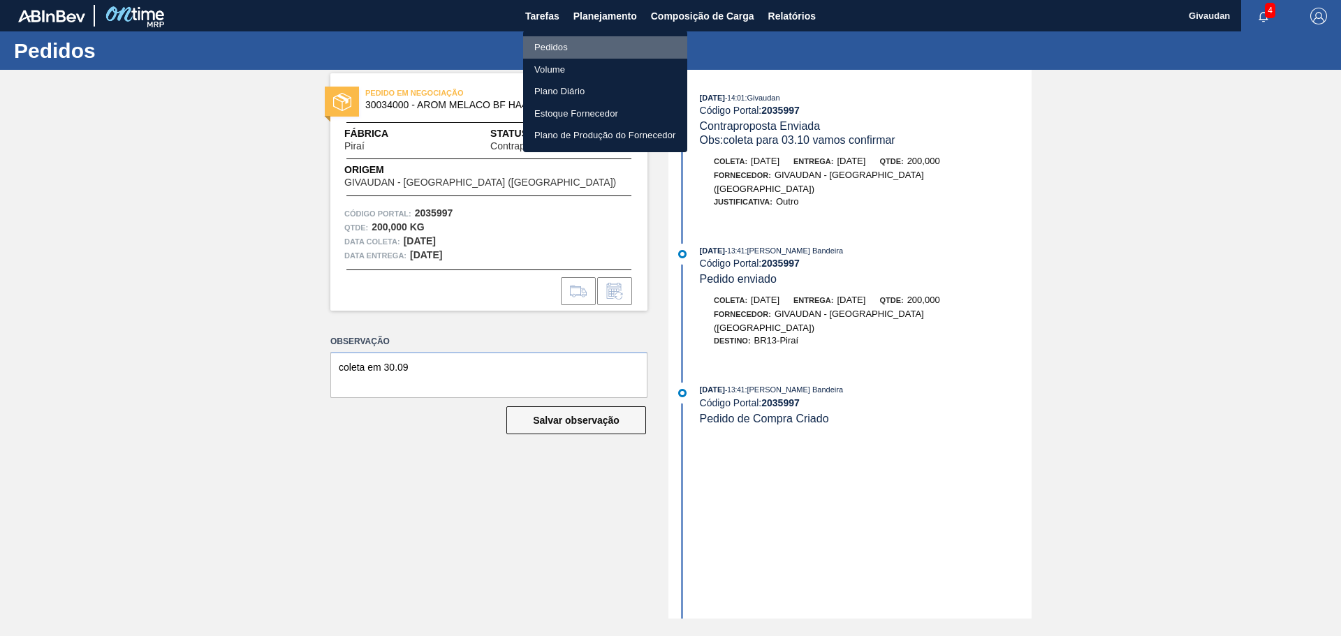
click at [593, 44] on li "Pedidos" at bounding box center [605, 47] width 164 height 22
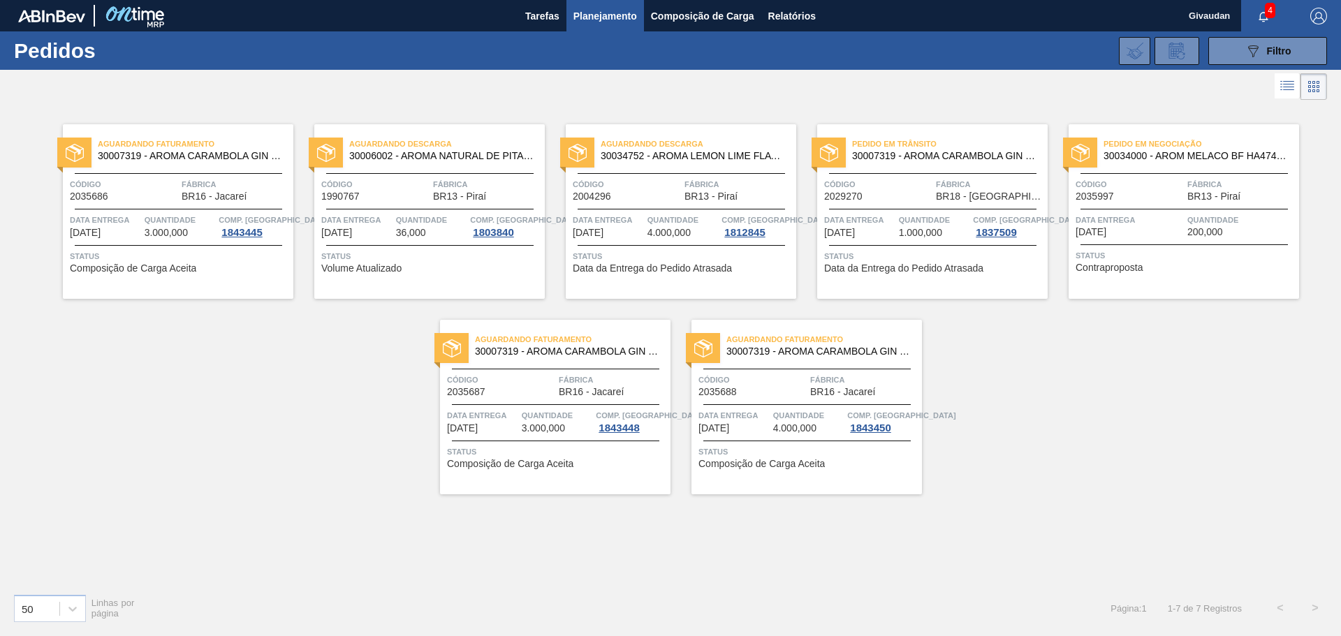
click at [1099, 230] on span "[DATE]" at bounding box center [1091, 232] width 31 height 10
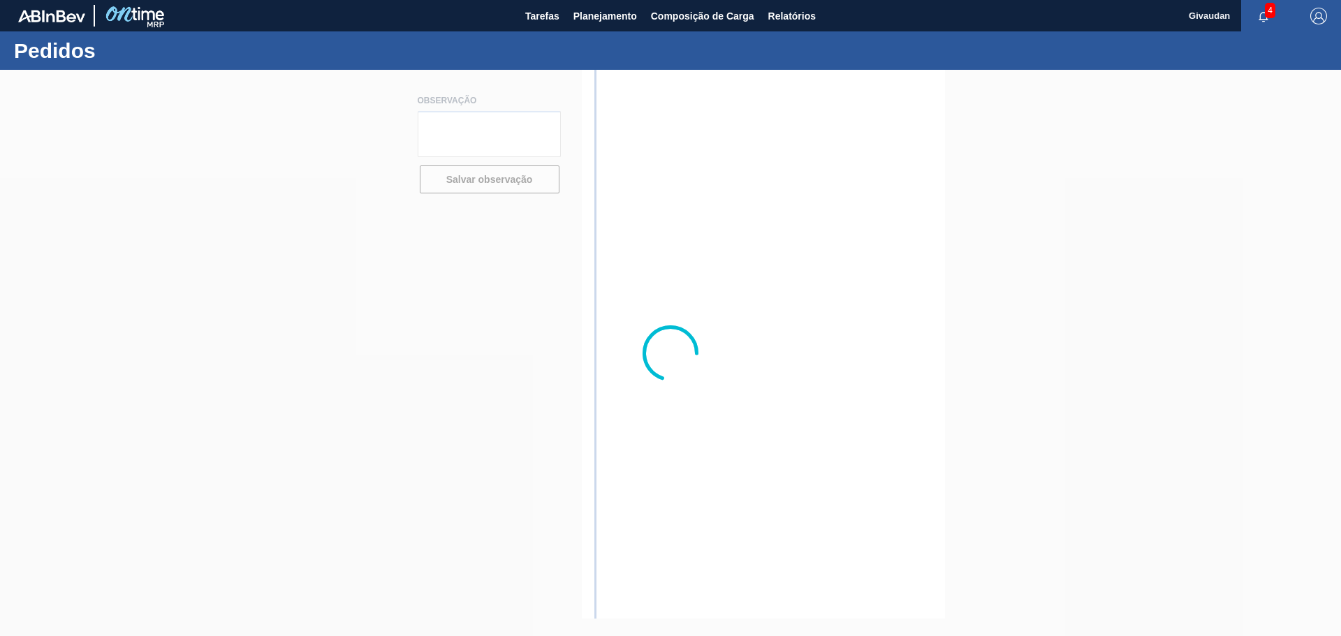
type textarea "coleta em 30.09"
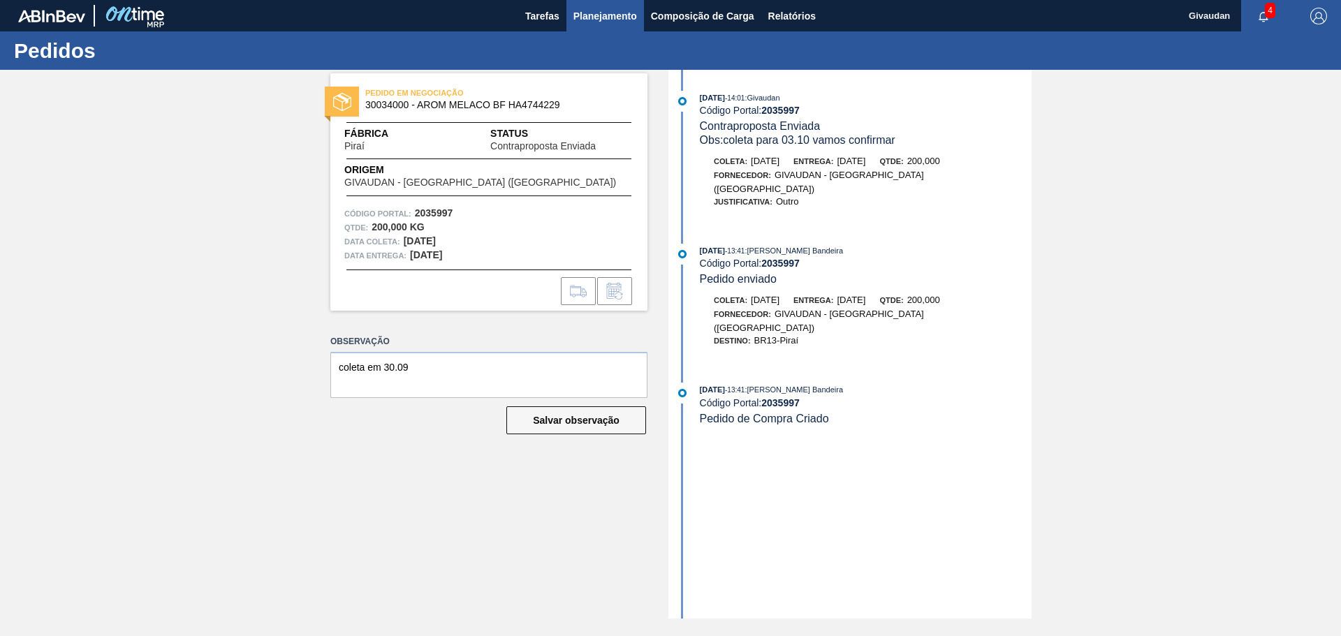
click at [606, 19] on span "Planejamento" at bounding box center [605, 16] width 64 height 17
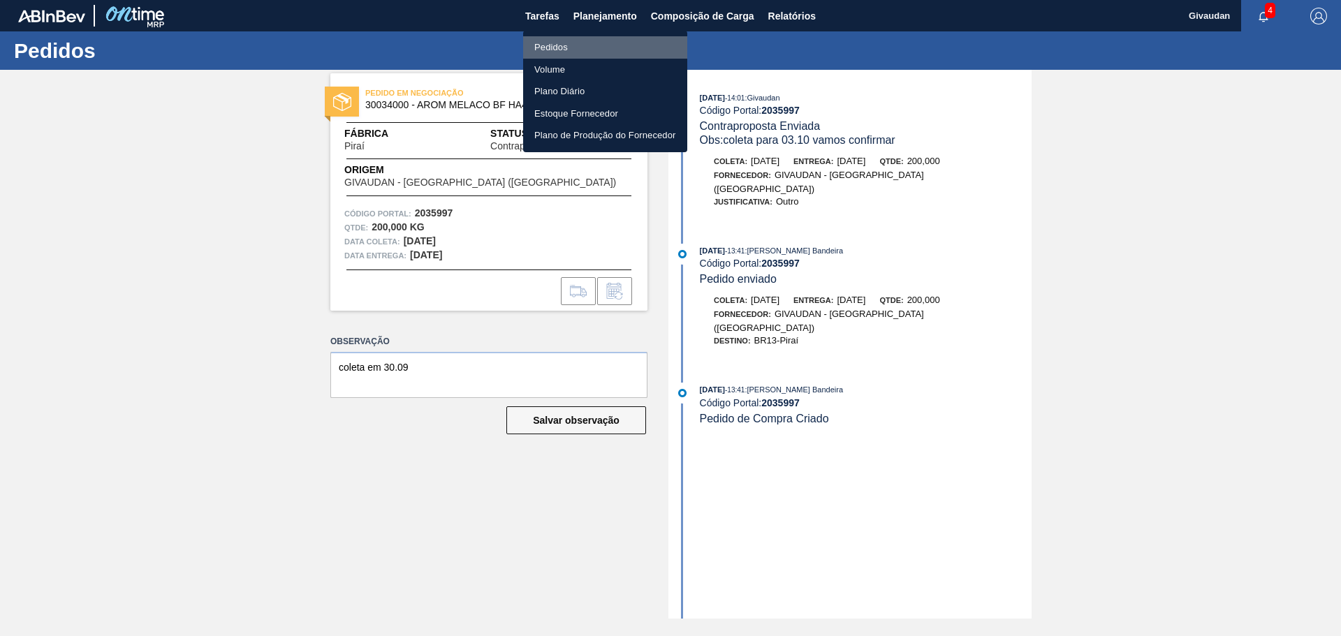
click at [580, 44] on li "Pedidos" at bounding box center [605, 47] width 164 height 22
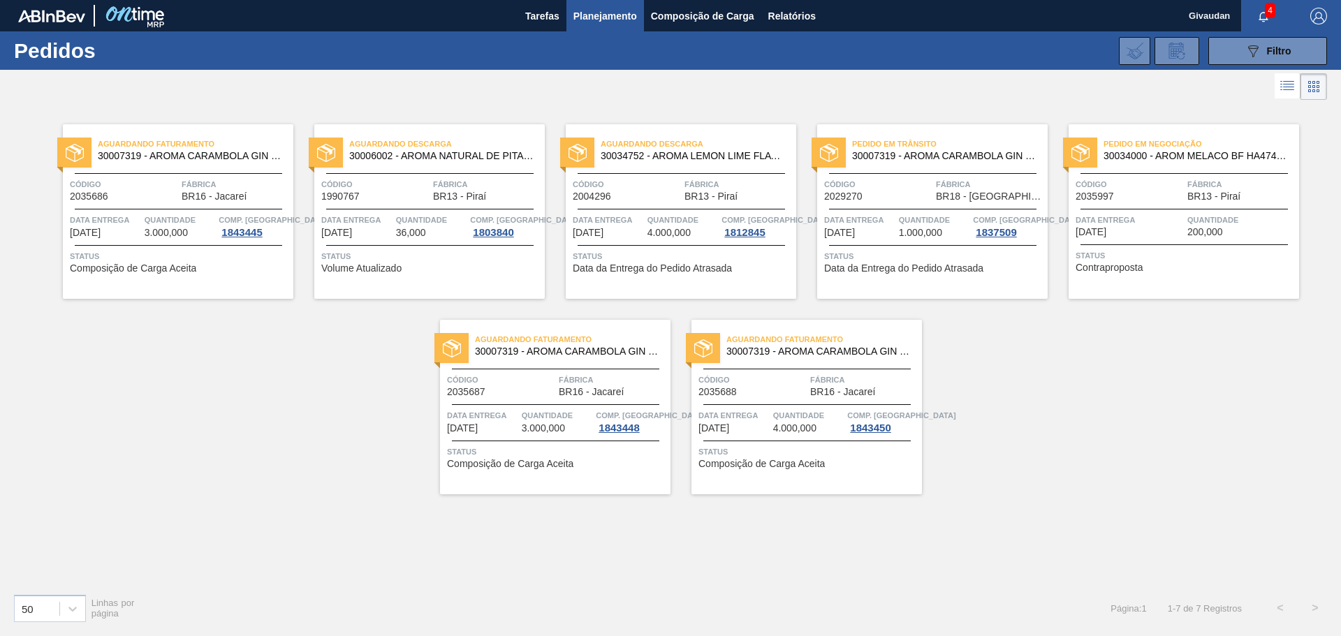
click at [619, 13] on span "Planejamento" at bounding box center [605, 16] width 64 height 17
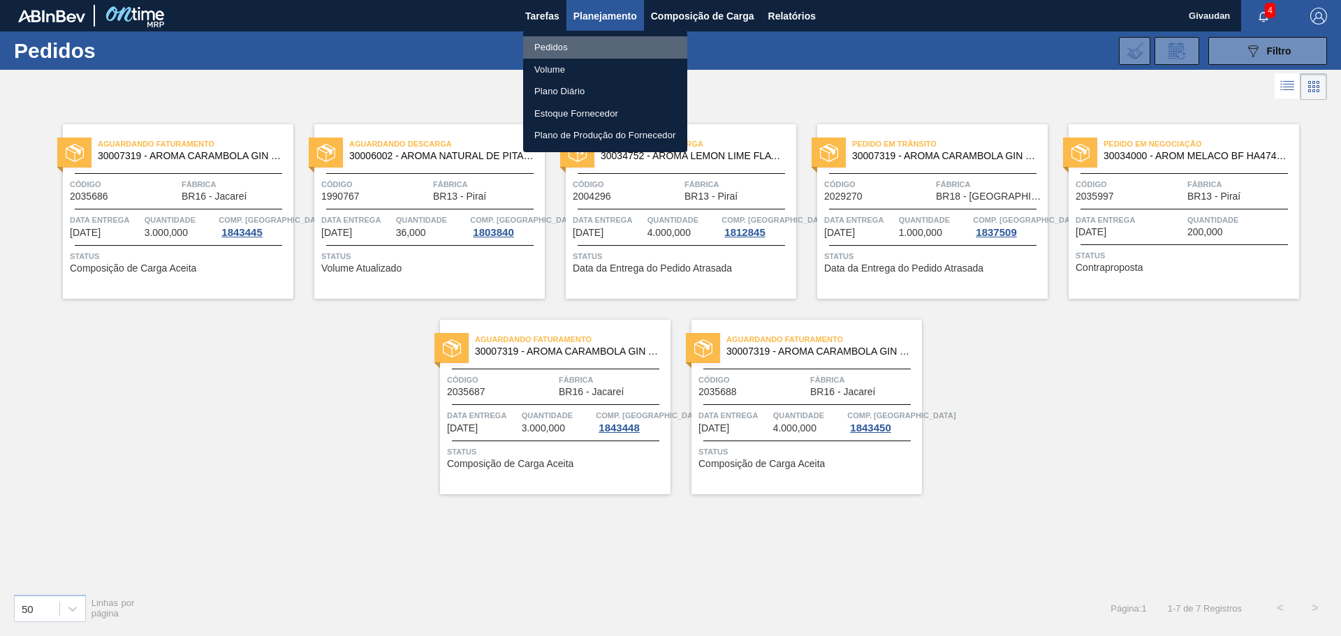
click at [548, 40] on li "Pedidos" at bounding box center [605, 47] width 164 height 22
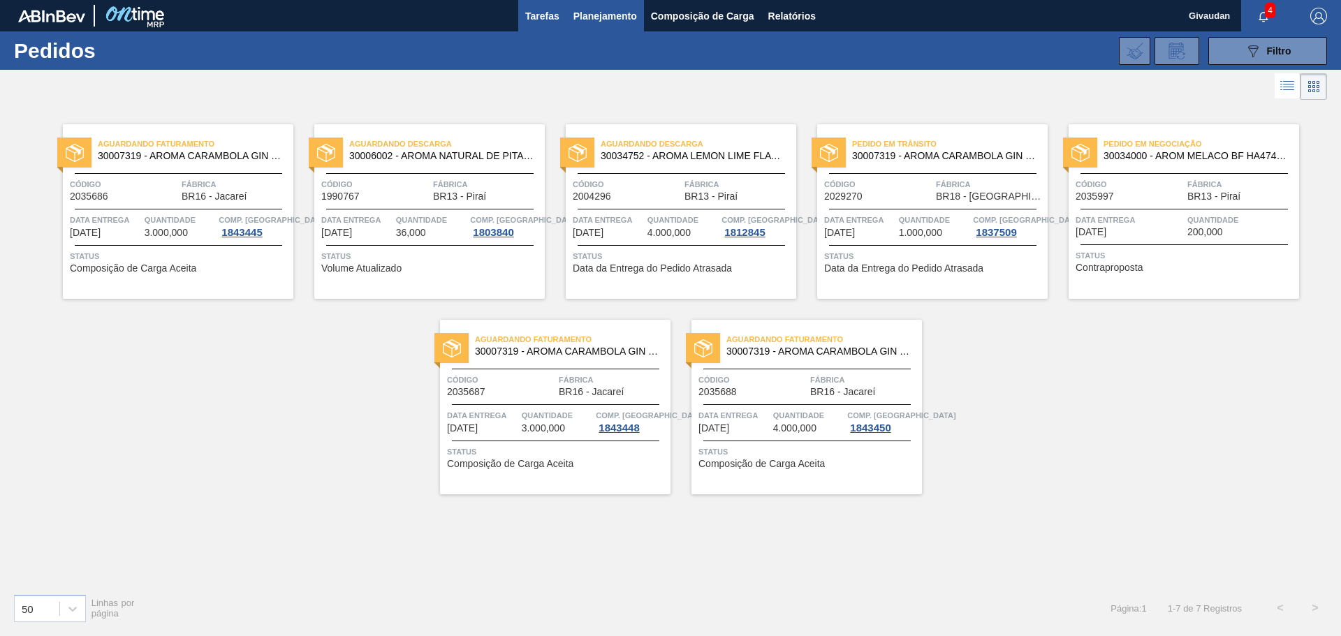
click at [549, 19] on span "Tarefas" at bounding box center [542, 16] width 34 height 17
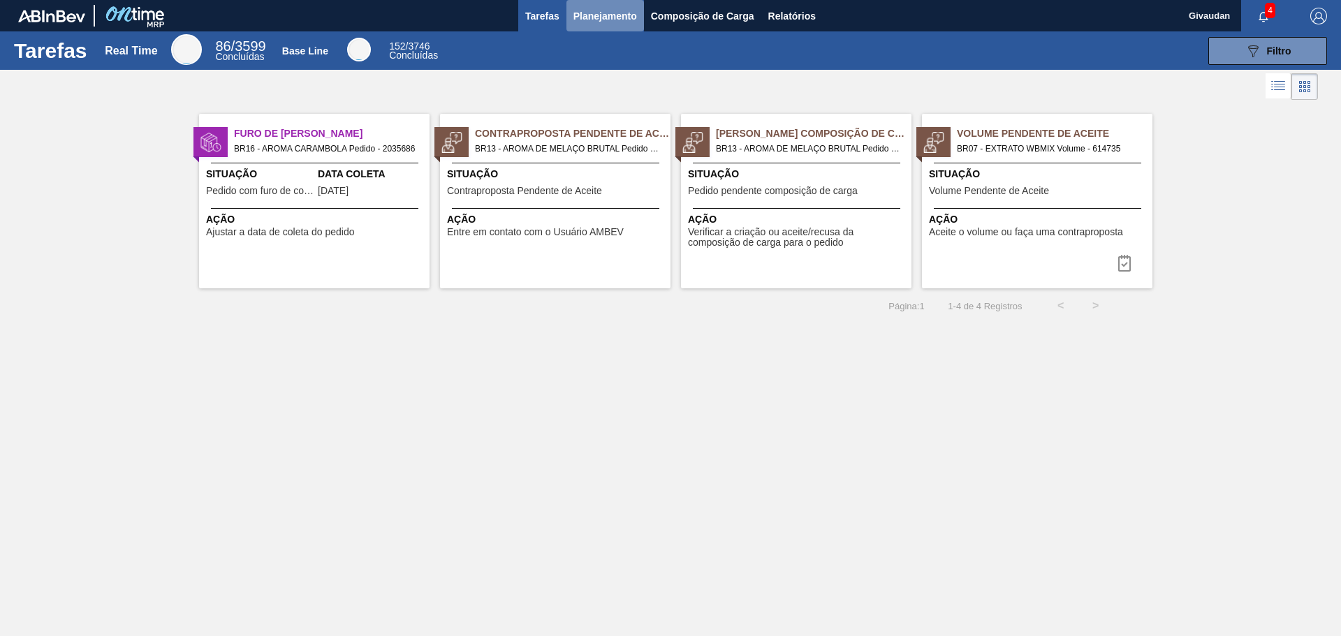
click at [603, 17] on span "Planejamento" at bounding box center [605, 16] width 64 height 17
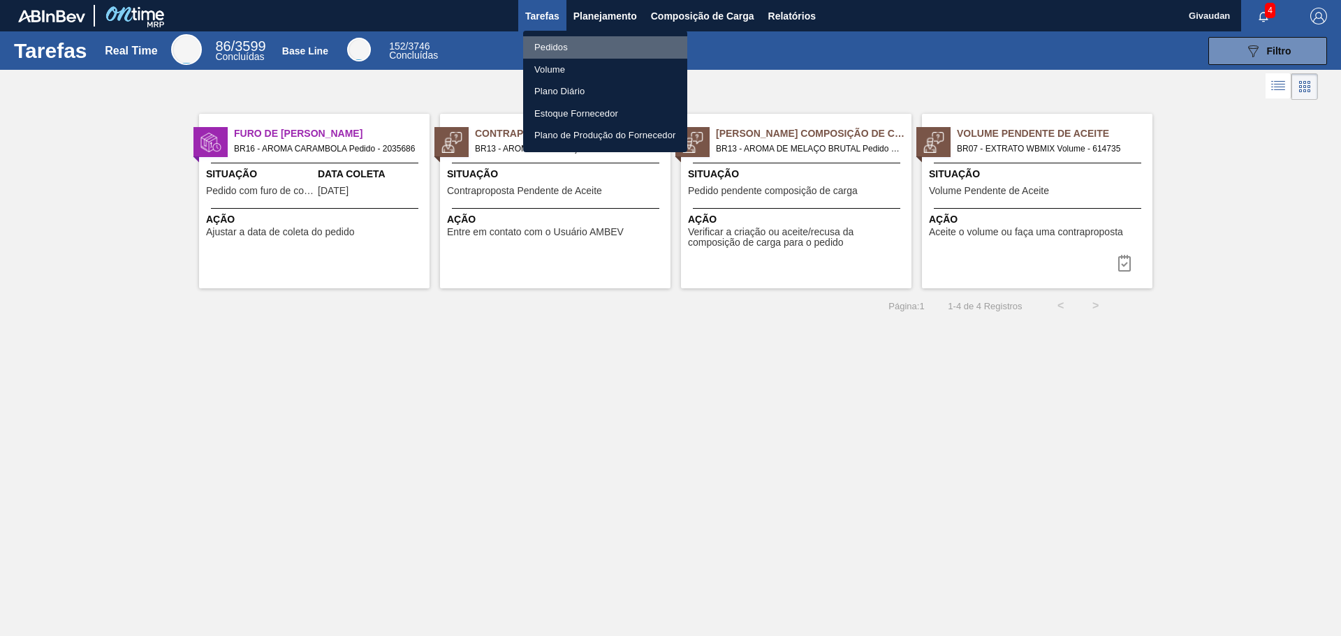
click at [566, 41] on li "Pedidos" at bounding box center [605, 47] width 164 height 22
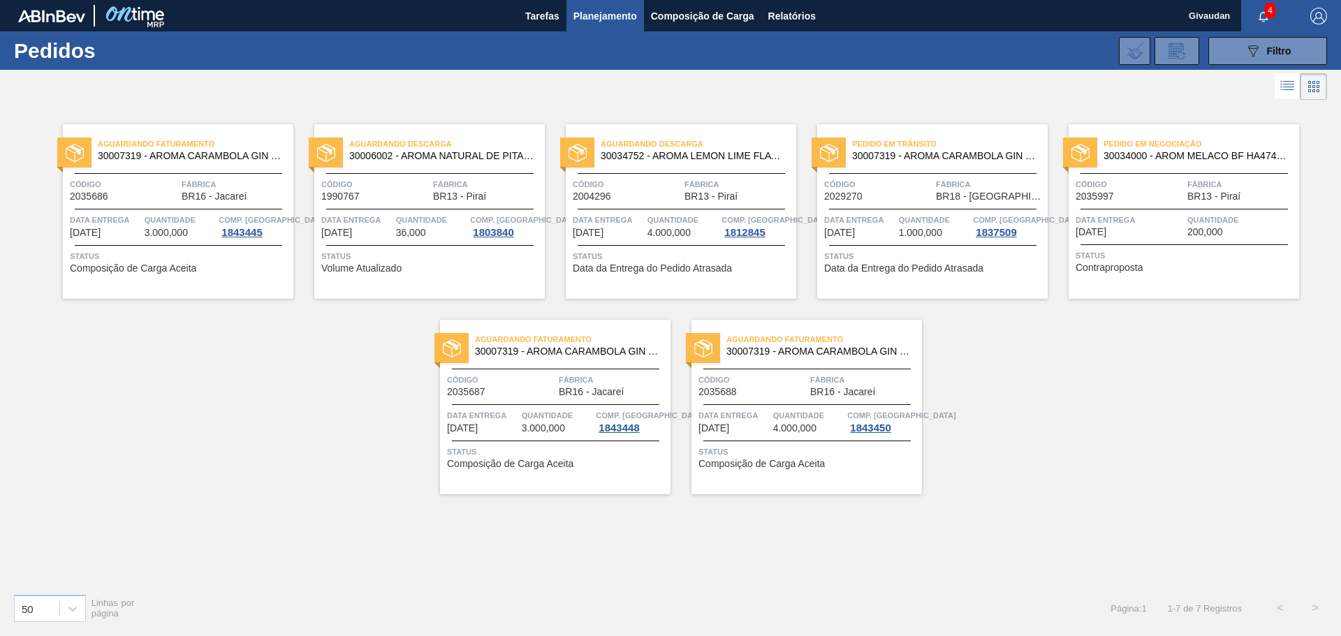
click at [1103, 269] on span "Contraproposta" at bounding box center [1110, 268] width 68 height 10
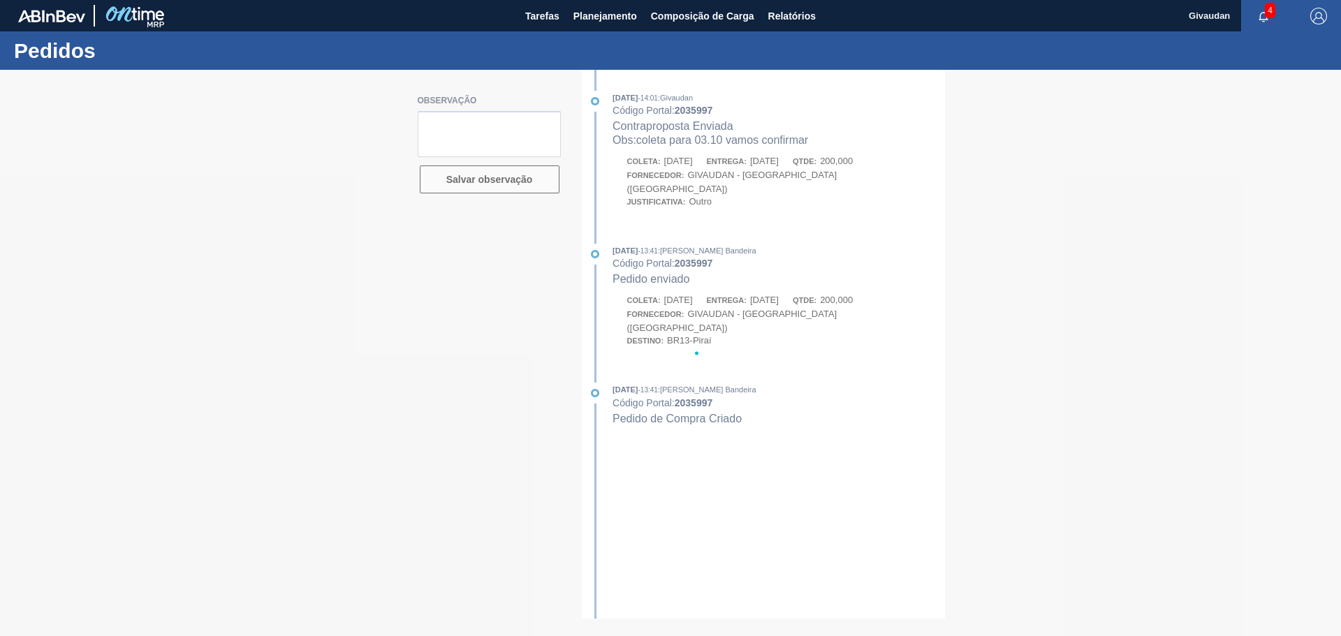
type textarea "coleta em 30.09"
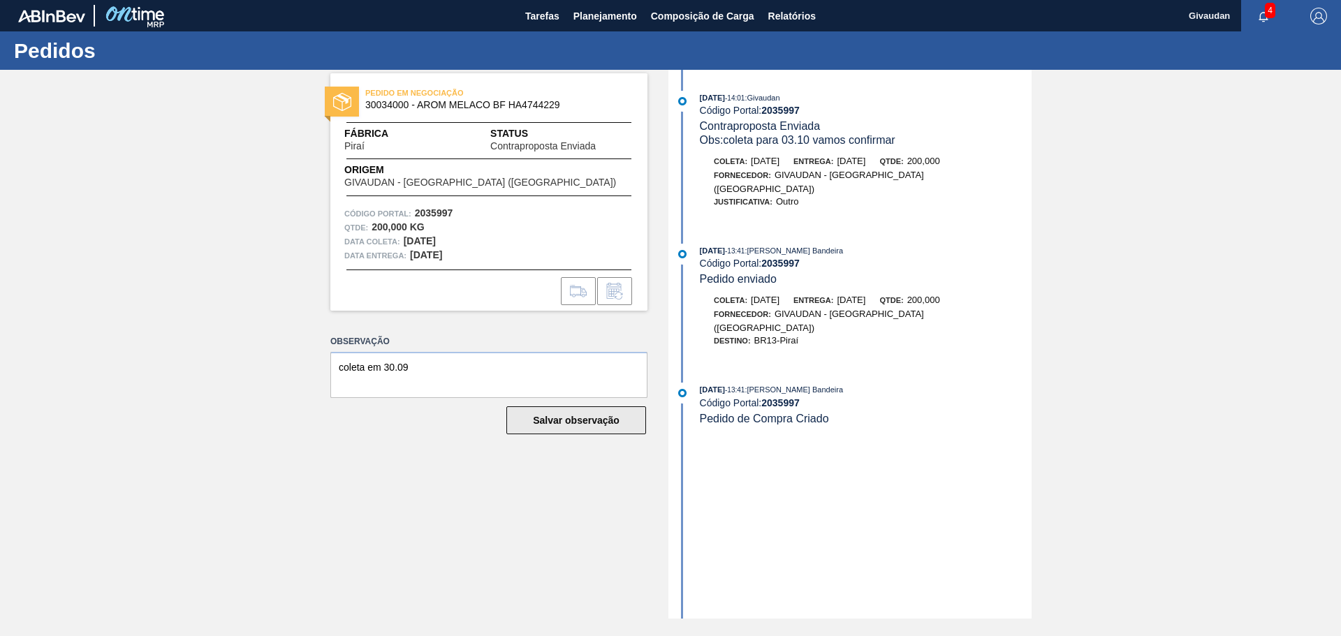
click at [531, 414] on button "Salvar observação" at bounding box center [576, 420] width 140 height 28
